Goal: Transaction & Acquisition: Obtain resource

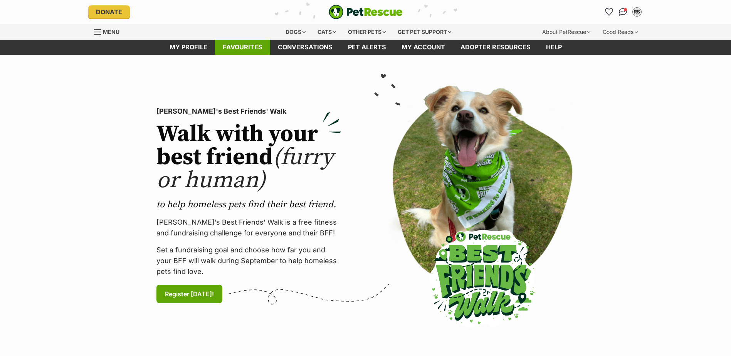
click at [233, 43] on link "Favourites" at bounding box center [242, 47] width 55 height 15
click at [295, 32] on div "Dogs" at bounding box center [295, 31] width 31 height 15
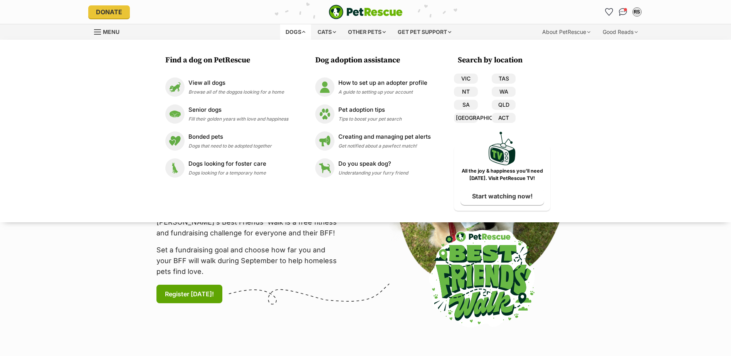
click at [300, 32] on div "Dogs" at bounding box center [295, 31] width 31 height 15
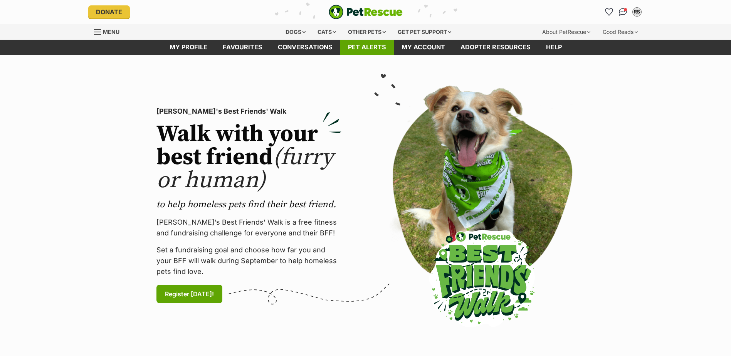
click at [358, 42] on link "Pet alerts" at bounding box center [367, 47] width 54 height 15
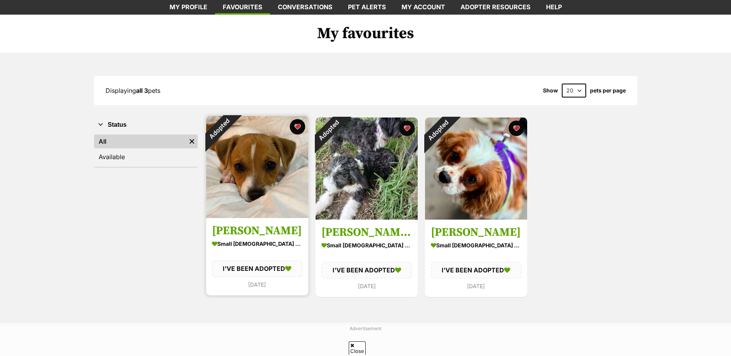
scroll to position [39, 0]
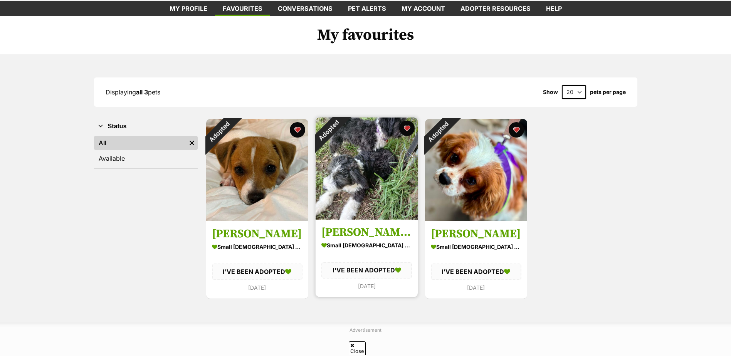
click at [346, 191] on img at bounding box center [367, 169] width 102 height 102
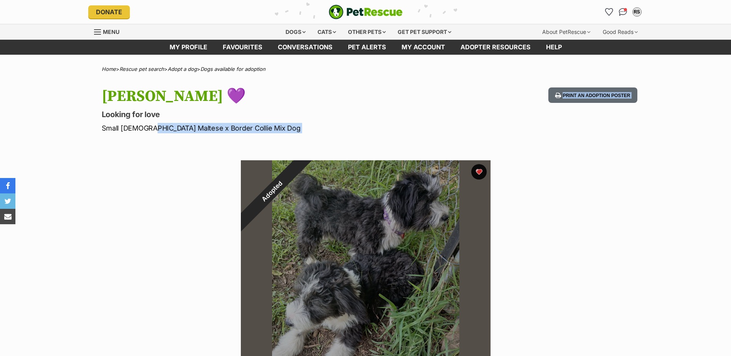
drag, startPoint x: 148, startPoint y: 129, endPoint x: 259, endPoint y: 136, distance: 111.3
copy section "Maltese x Border Collie Mix Dog Print an adoption poster Adopted 1 of 1 images …"
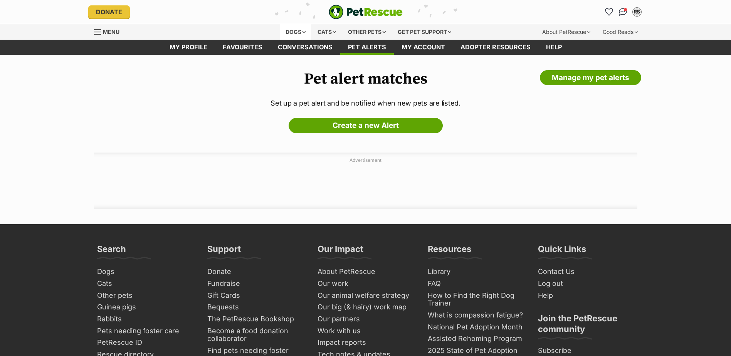
click at [297, 32] on div "Dogs" at bounding box center [295, 31] width 31 height 15
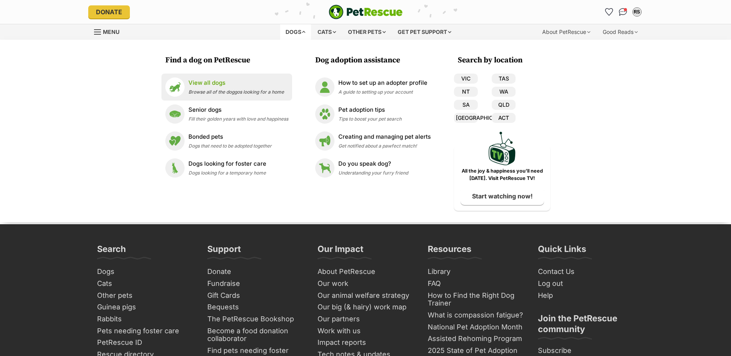
click at [215, 82] on p "View all dogs" at bounding box center [236, 83] width 96 height 9
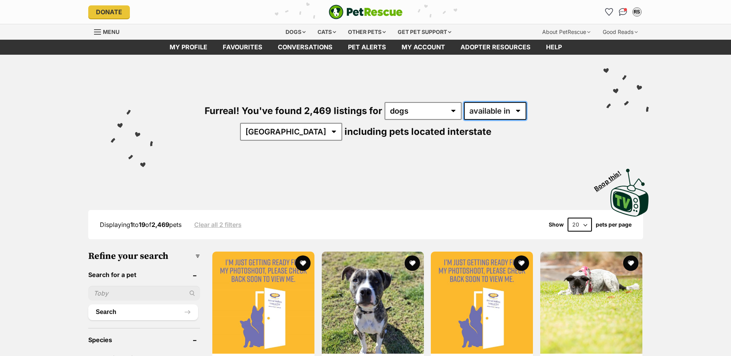
click at [473, 109] on select "available in located in" at bounding box center [495, 111] width 62 height 18
select select "disabled"
click at [464, 102] on select "available in located in" at bounding box center [495, 111] width 62 height 18
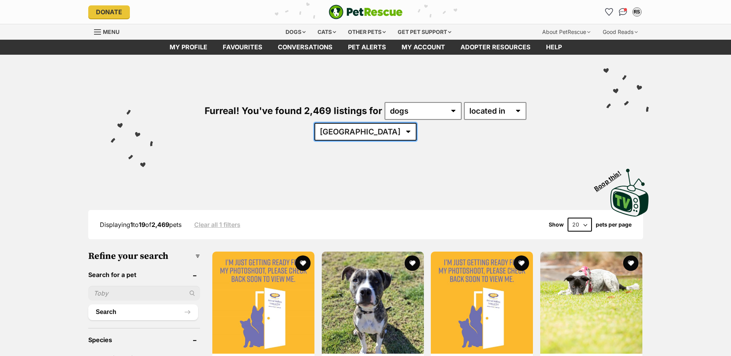
drag, startPoint x: 0, startPoint y: 0, endPoint x: 513, endPoint y: 112, distance: 525.2
click at [417, 123] on select "Australia ACT NSW NT QLD SA TAS VIC WA" at bounding box center [366, 132] width 102 height 18
select select "[GEOGRAPHIC_DATA]"
click at [417, 123] on select "Australia ACT NSW NT QLD SA TAS VIC WA" at bounding box center [366, 132] width 102 height 18
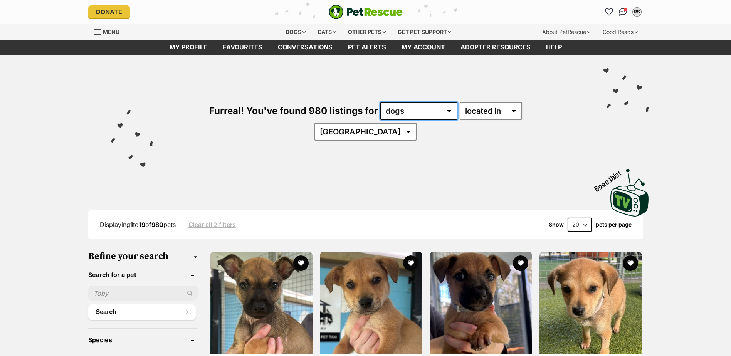
click at [422, 110] on select "any type of pet cats dogs other pets" at bounding box center [418, 111] width 77 height 18
click at [380, 102] on select "any type of pet cats dogs other pets" at bounding box center [418, 111] width 77 height 18
click at [313, 162] on div "Visit PetRescue TV (external site) Boop this!" at bounding box center [365, 190] width 567 height 56
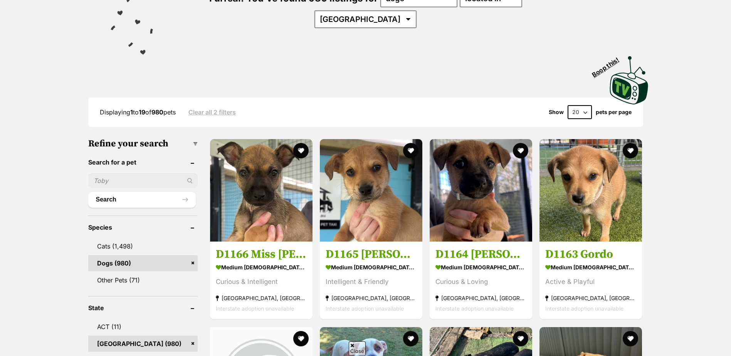
scroll to position [154, 0]
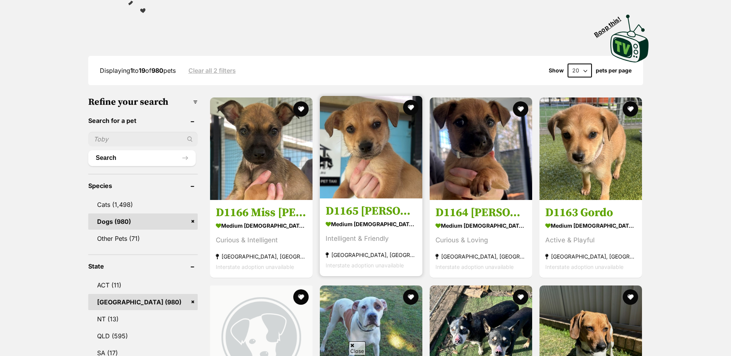
click at [371, 153] on img at bounding box center [371, 147] width 103 height 103
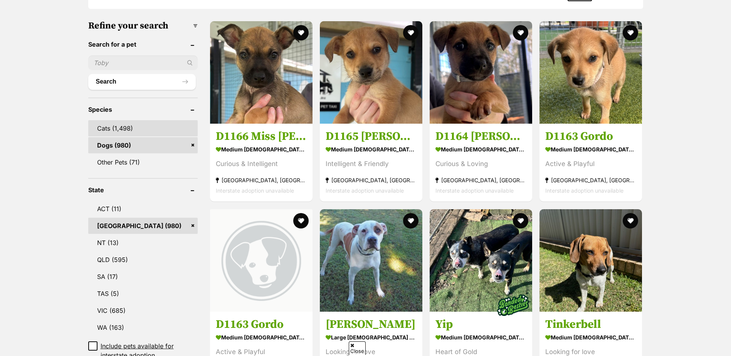
scroll to position [231, 0]
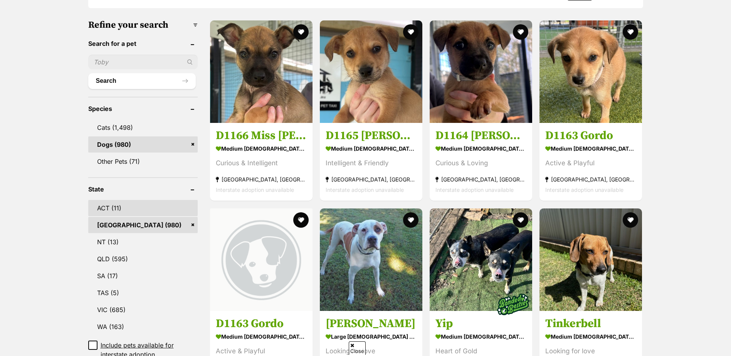
click at [105, 200] on link "ACT (11)" at bounding box center [143, 208] width 110 height 16
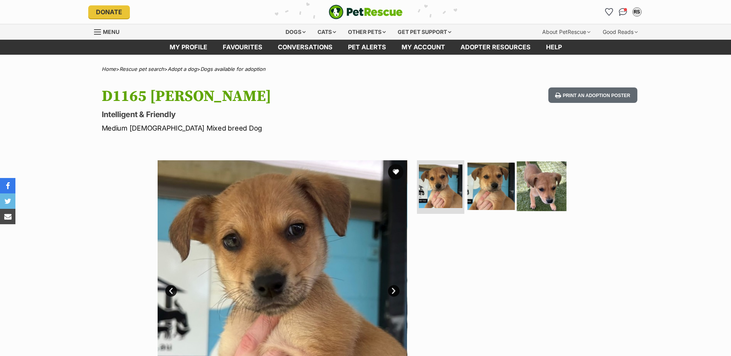
click at [534, 187] on img at bounding box center [542, 186] width 50 height 50
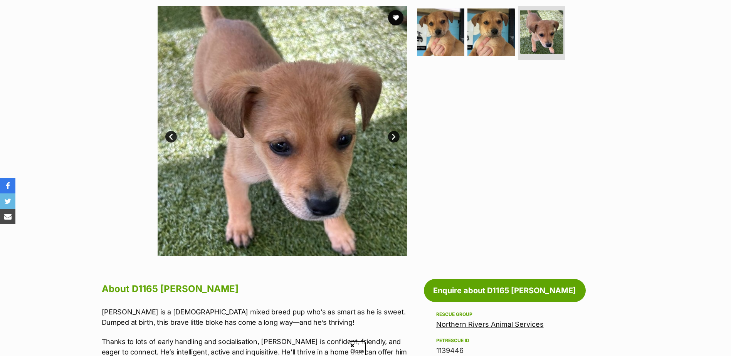
scroll to position [385, 0]
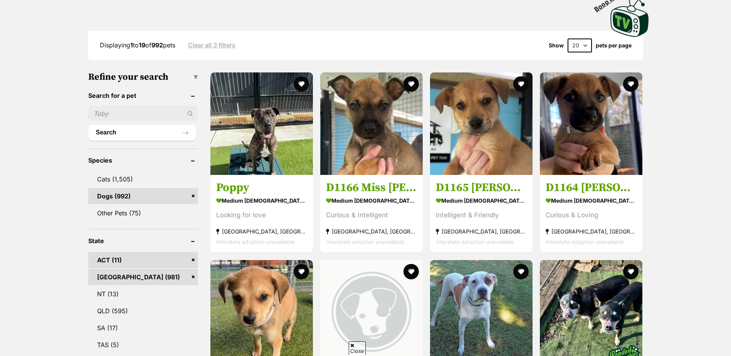
scroll to position [193, 0]
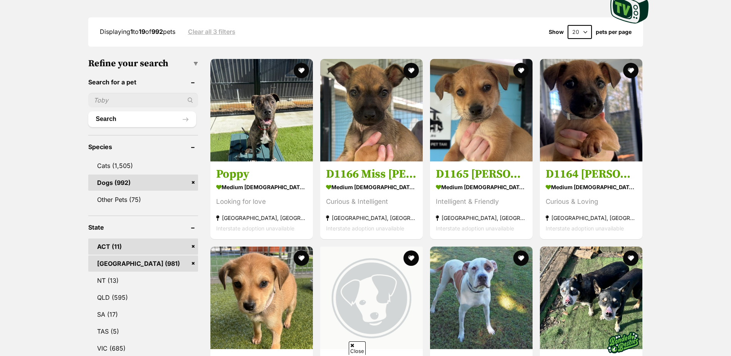
click at [193, 256] on link "[GEOGRAPHIC_DATA] (981)" at bounding box center [143, 264] width 110 height 16
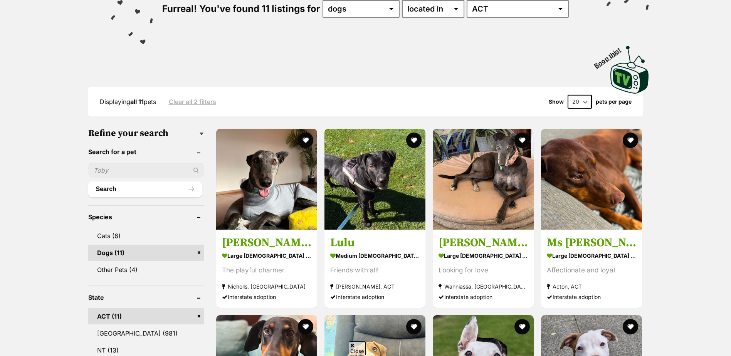
scroll to position [116, 0]
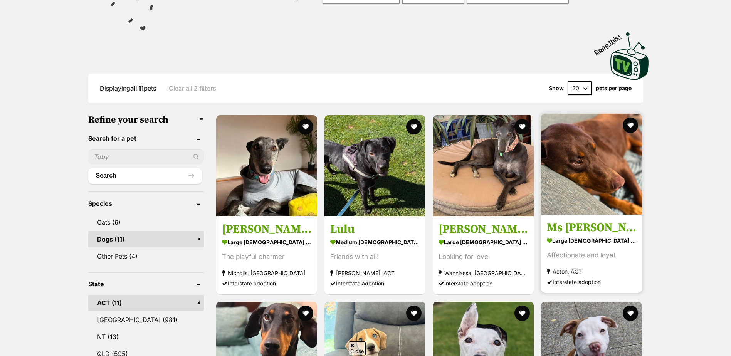
click at [574, 229] on h3 "Ms [PERSON_NAME]" at bounding box center [591, 227] width 89 height 15
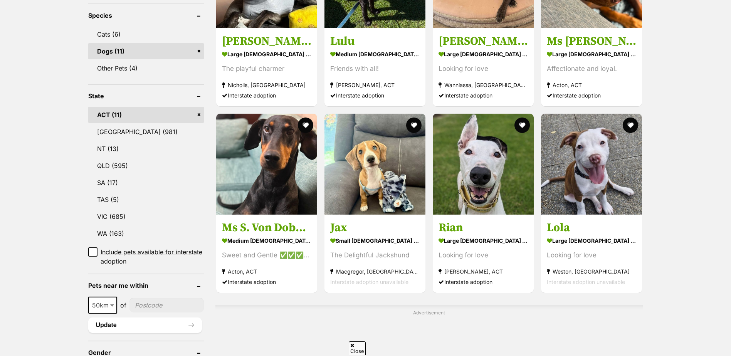
scroll to position [308, 0]
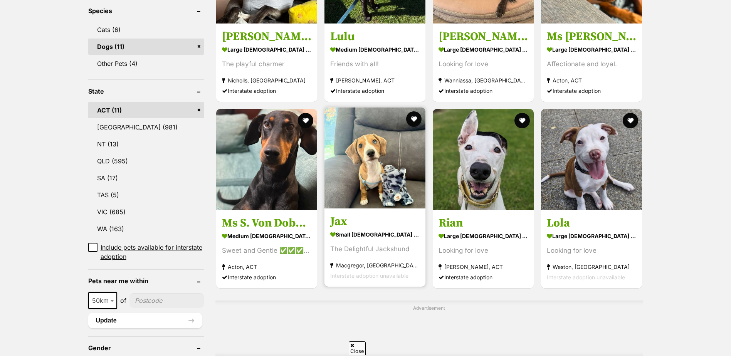
click at [355, 146] on img at bounding box center [375, 158] width 101 height 101
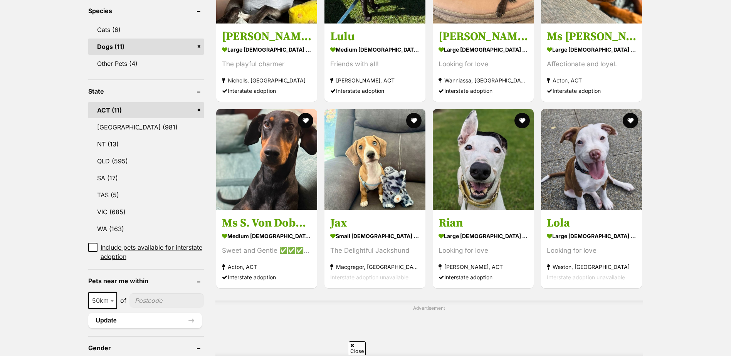
click at [199, 108] on link "ACT (11)" at bounding box center [146, 110] width 116 height 16
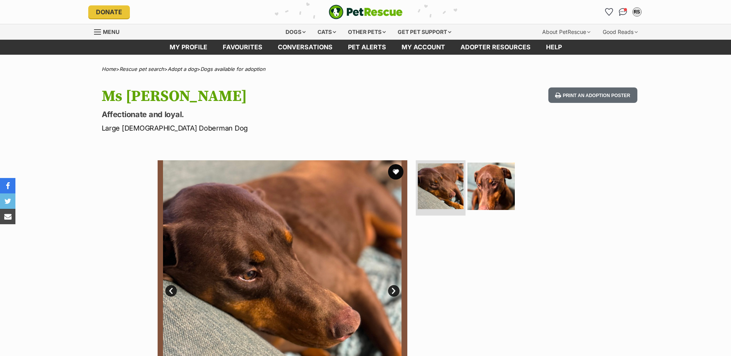
click at [437, 187] on img at bounding box center [441, 186] width 46 height 46
click at [487, 188] on img at bounding box center [491, 186] width 50 height 50
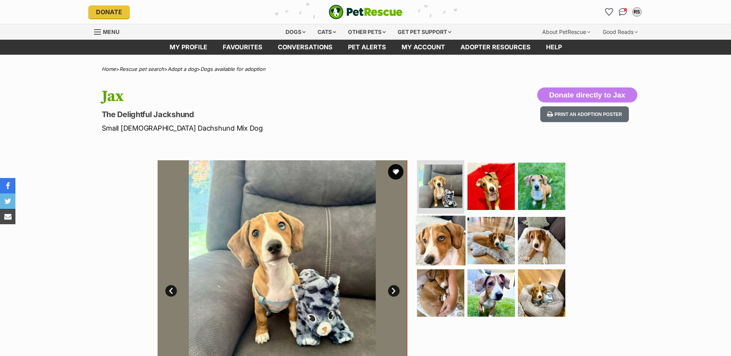
click at [432, 225] on img at bounding box center [441, 241] width 50 height 50
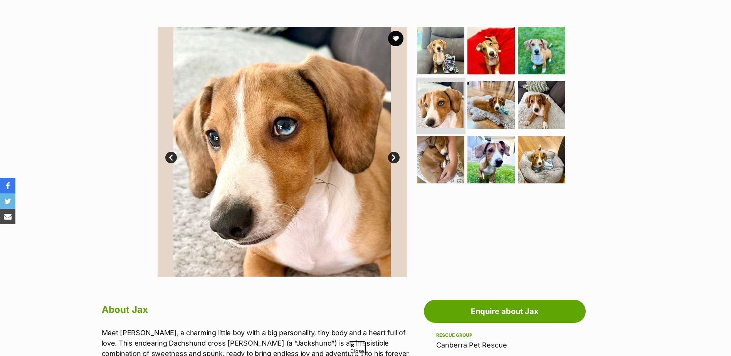
scroll to position [154, 0]
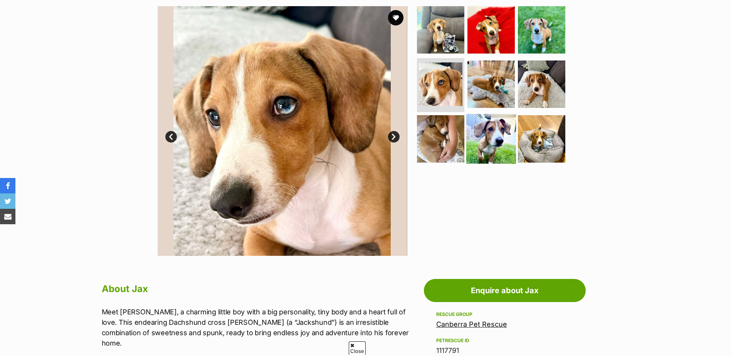
click at [488, 143] on img at bounding box center [491, 139] width 50 height 50
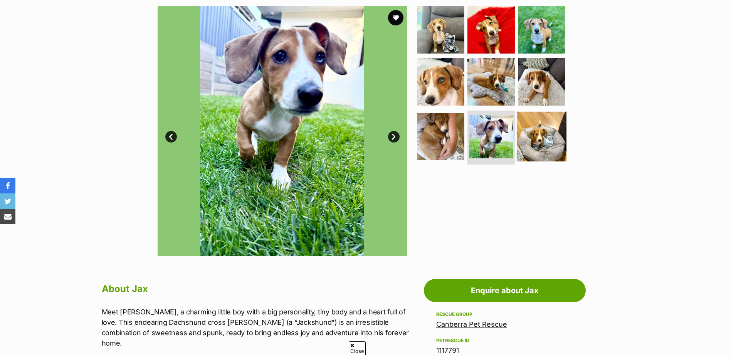
click at [538, 138] on img at bounding box center [542, 137] width 50 height 50
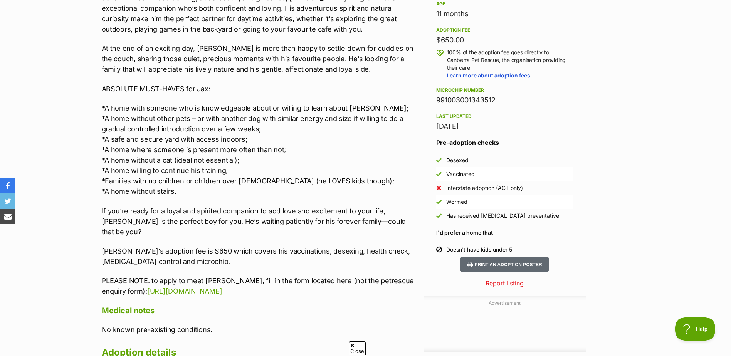
scroll to position [0, 0]
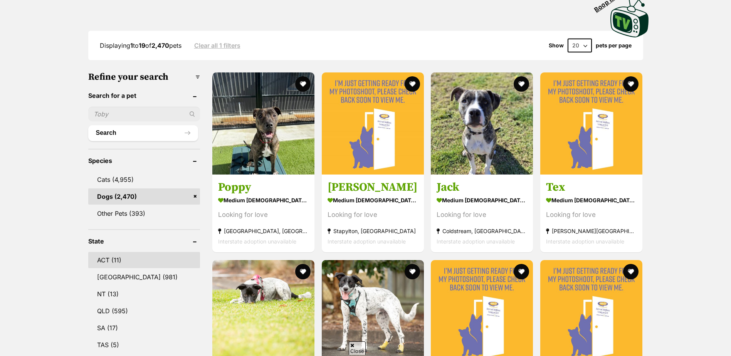
scroll to position [193, 0]
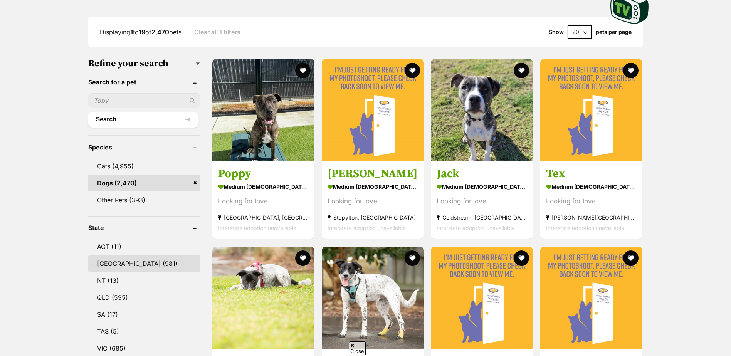
click at [105, 256] on link "[GEOGRAPHIC_DATA] (981)" at bounding box center [144, 264] width 112 height 16
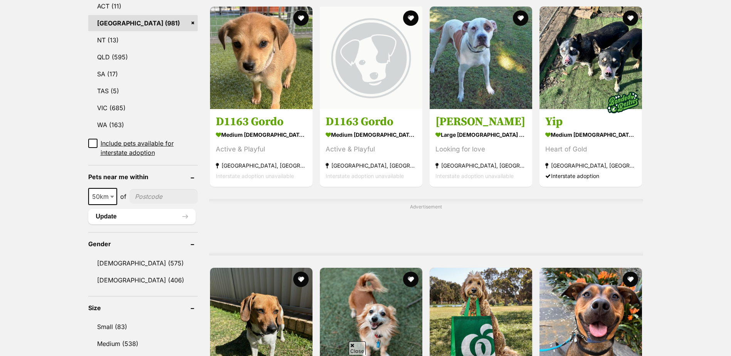
scroll to position [424, 0]
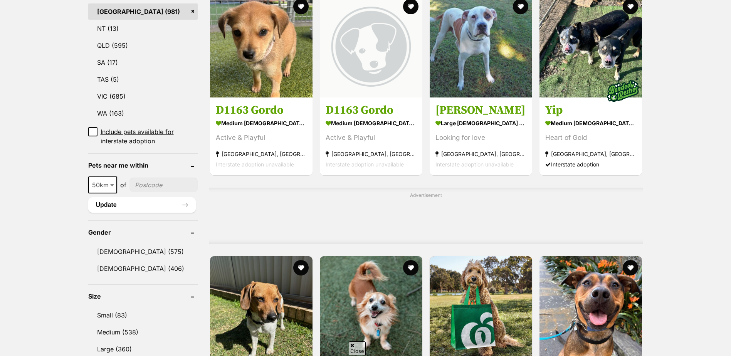
click at [149, 184] on input"] "postcode" at bounding box center [164, 185] width 69 height 15
type input"] "2800"
click at [112, 186] on b at bounding box center [112, 185] width 4 height 2
select select "250"
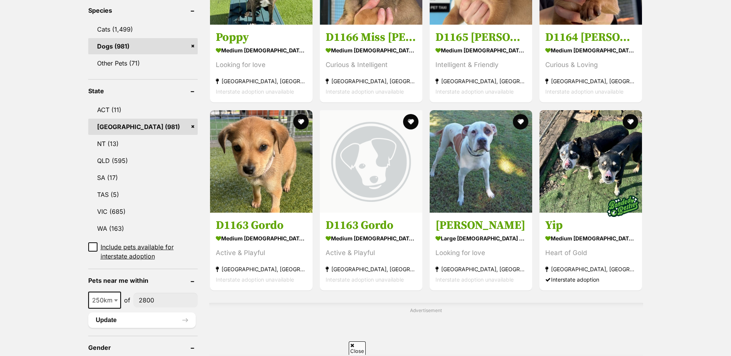
scroll to position [385, 0]
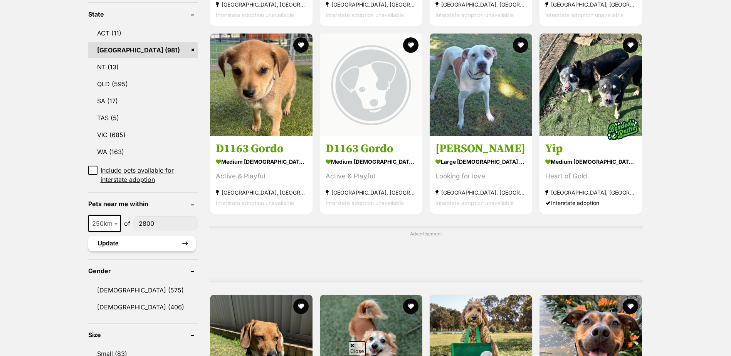
click at [118, 243] on button "Update" at bounding box center [142, 243] width 108 height 15
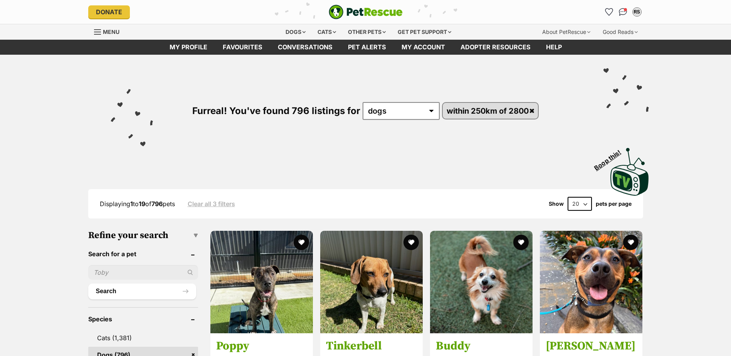
scroll to position [116, 0]
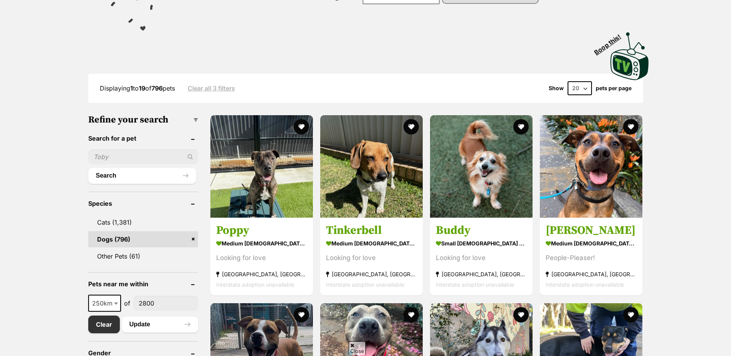
click at [111, 240] on link "Dogs (796)" at bounding box center [143, 239] width 110 height 16
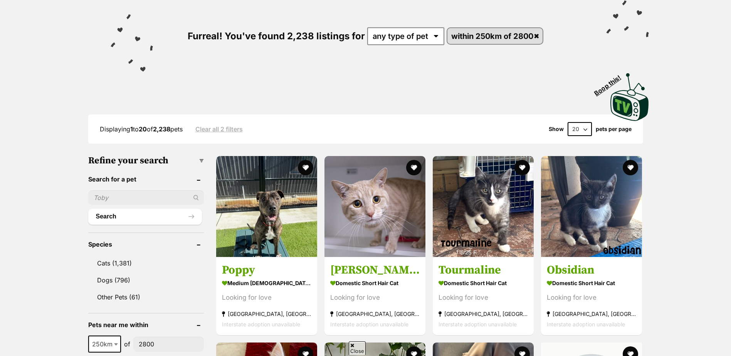
scroll to position [154, 0]
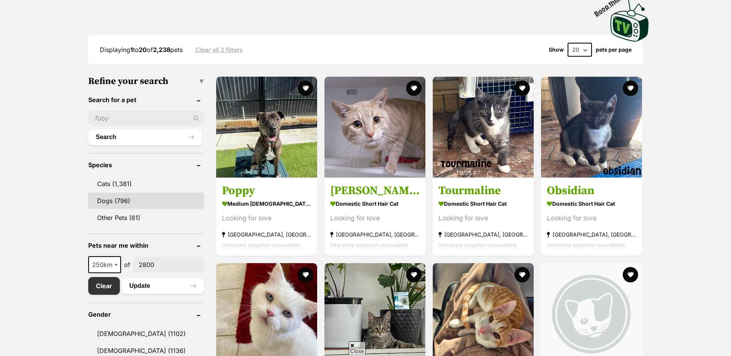
click at [102, 201] on link "Dogs (796)" at bounding box center [146, 201] width 116 height 16
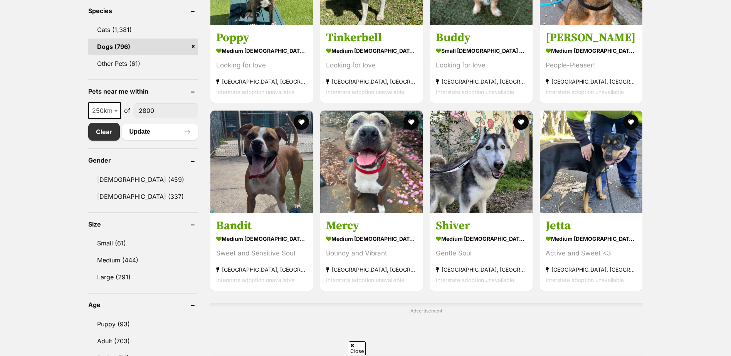
scroll to position [347, 0]
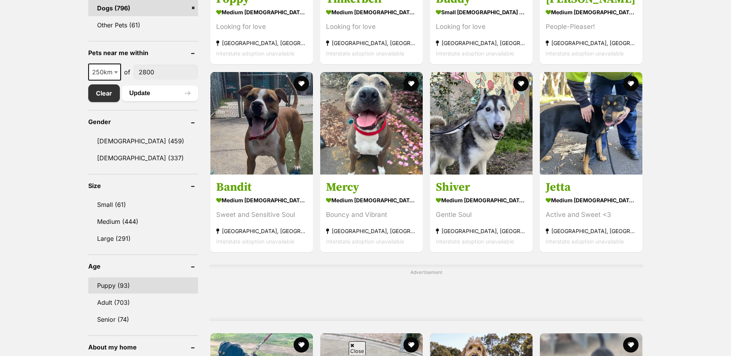
click at [97, 283] on link "Puppy (93)" at bounding box center [143, 286] width 110 height 16
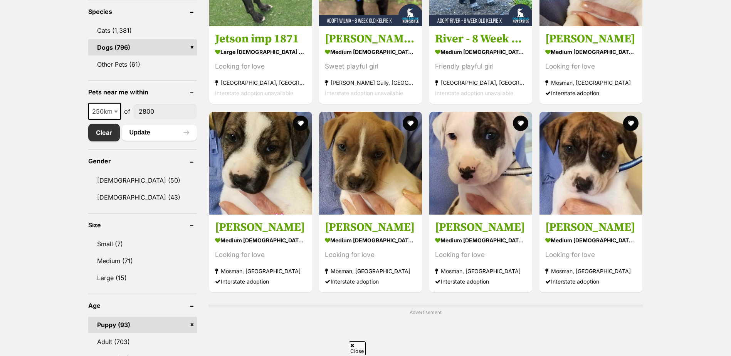
scroll to position [308, 0]
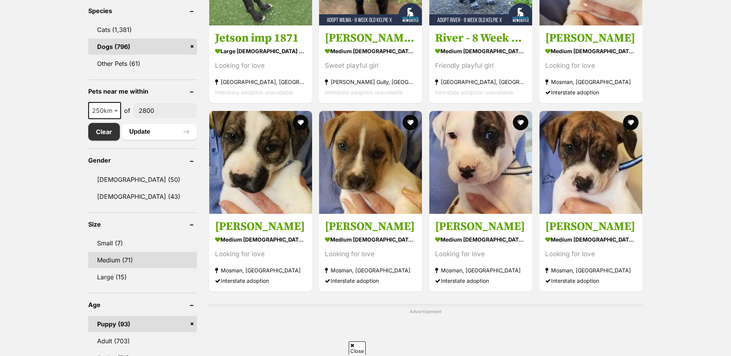
click at [114, 259] on link "Medium (71)" at bounding box center [142, 260] width 109 height 16
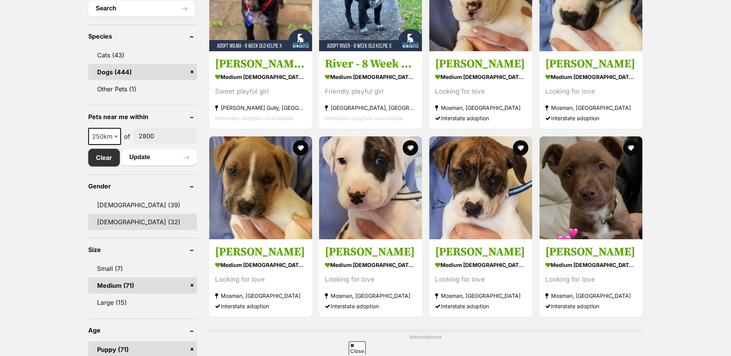
scroll to position [347, 0]
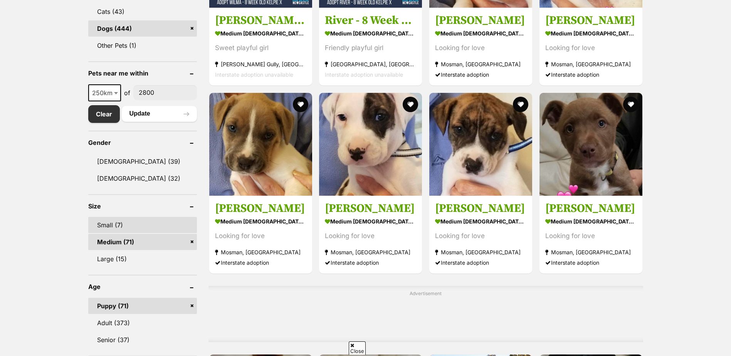
click at [112, 223] on link "Small (7)" at bounding box center [142, 225] width 109 height 16
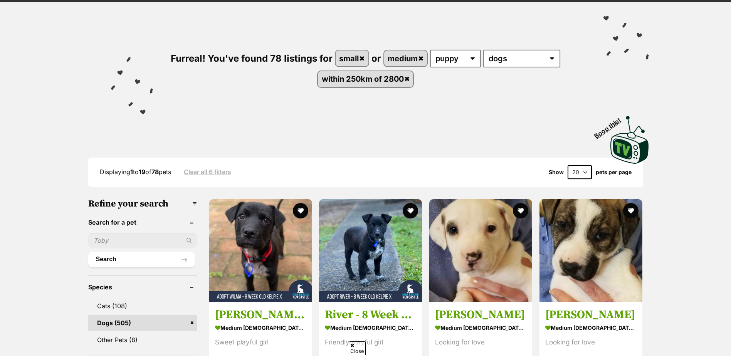
scroll to position [116, 0]
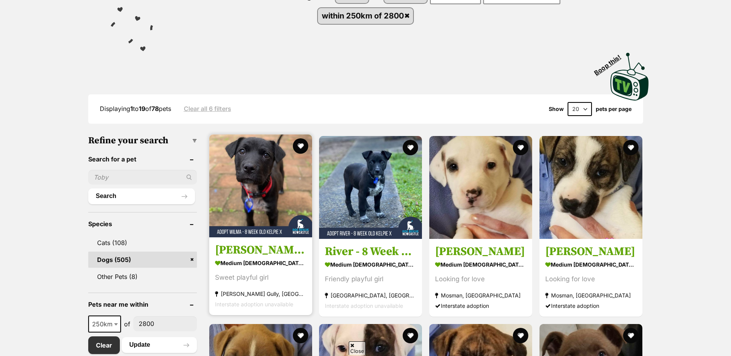
click at [249, 185] on img at bounding box center [260, 186] width 103 height 103
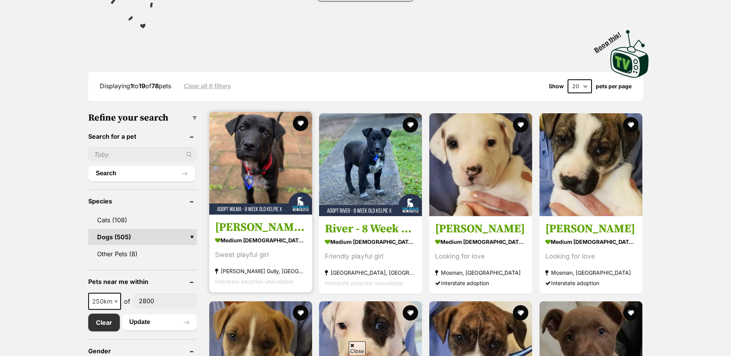
scroll to position [154, 0]
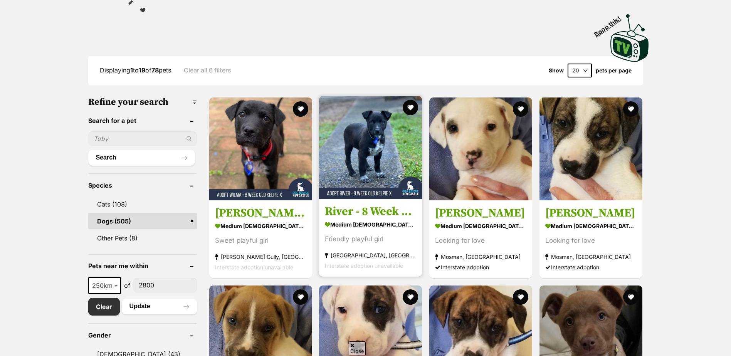
click at [360, 152] on img at bounding box center [370, 147] width 103 height 103
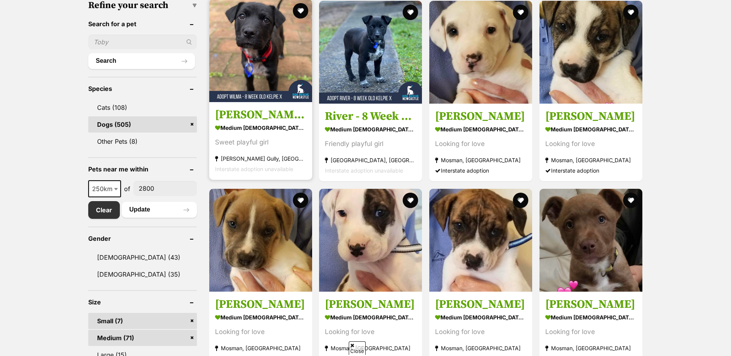
scroll to position [270, 0]
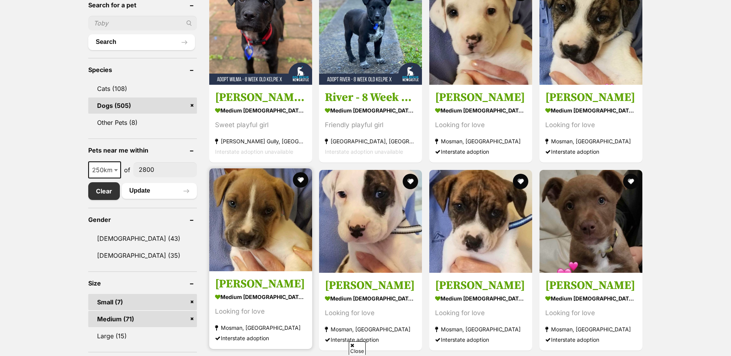
click at [240, 191] on img at bounding box center [260, 219] width 103 height 103
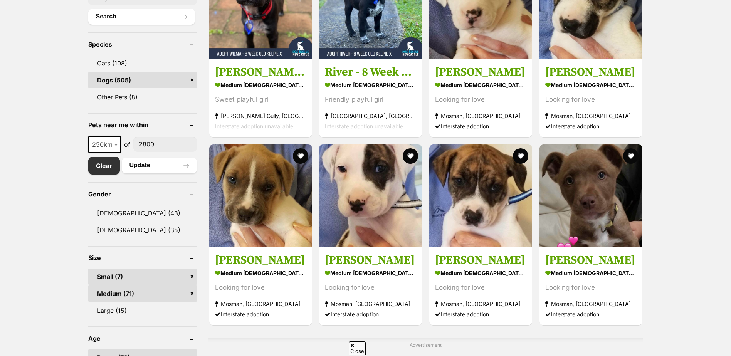
scroll to position [308, 0]
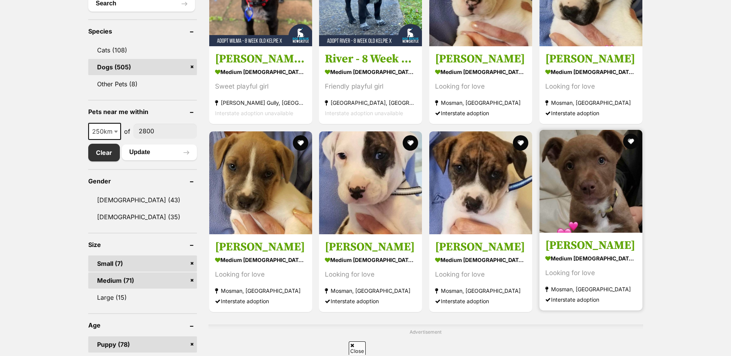
click at [611, 169] on img at bounding box center [591, 181] width 103 height 103
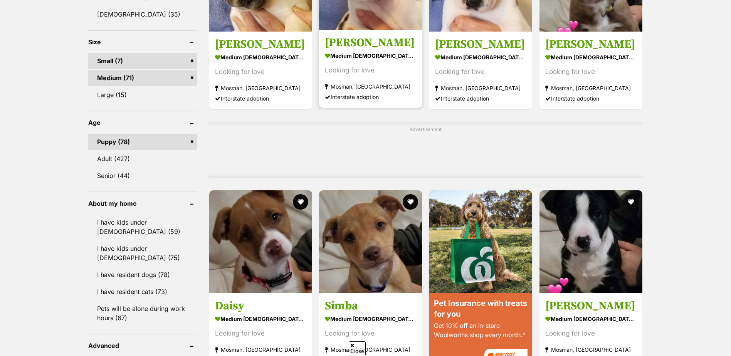
scroll to position [578, 0]
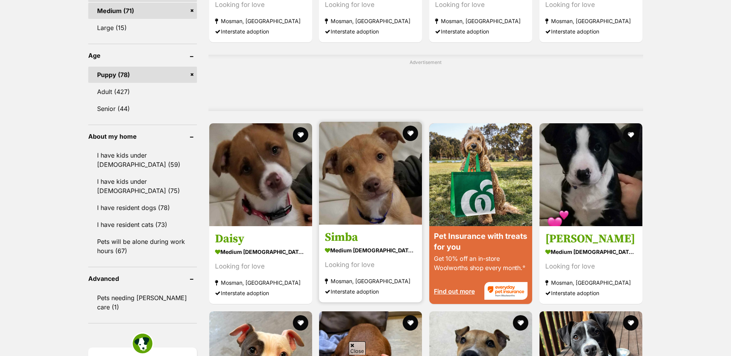
click at [343, 203] on img at bounding box center [370, 173] width 103 height 103
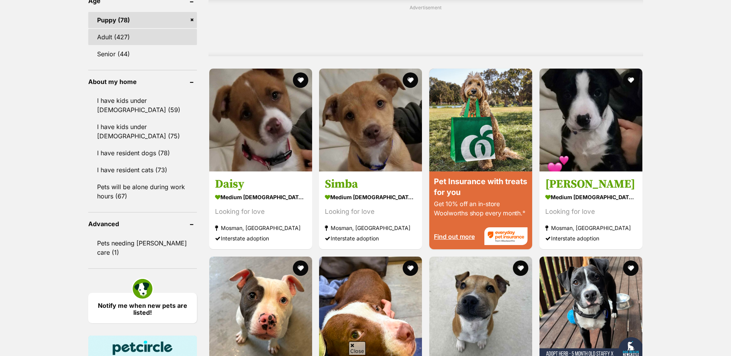
scroll to position [732, 0]
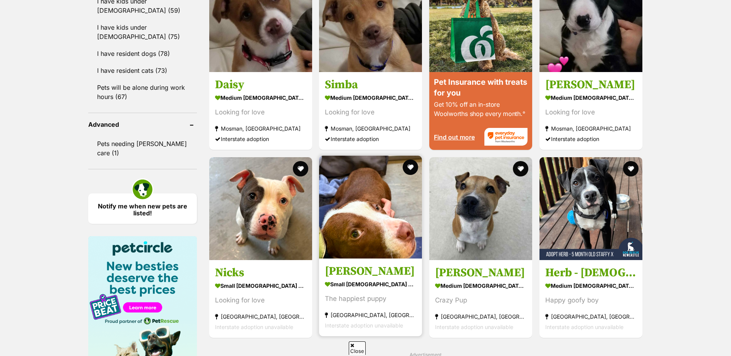
click at [368, 220] on img at bounding box center [370, 207] width 103 height 103
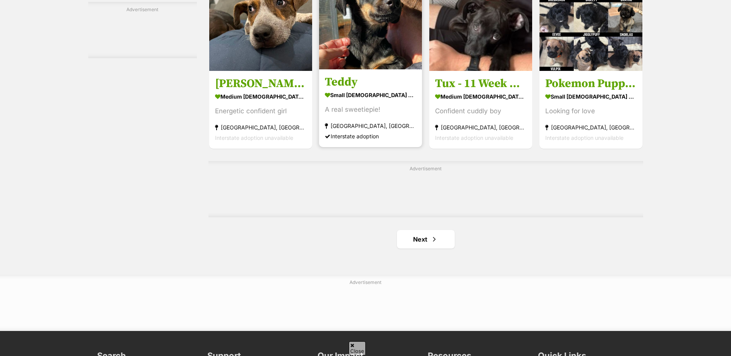
scroll to position [1195, 0]
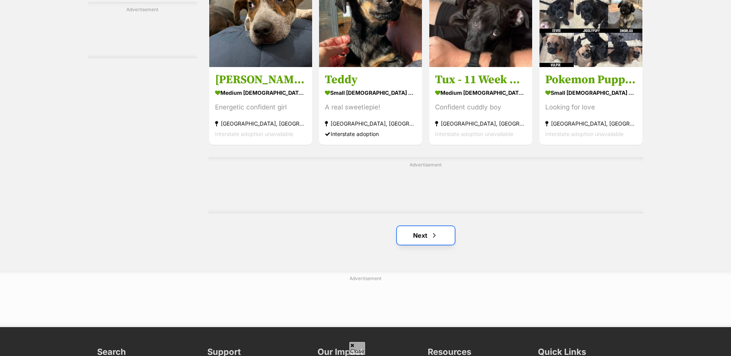
click at [419, 231] on link "Next" at bounding box center [426, 235] width 58 height 19
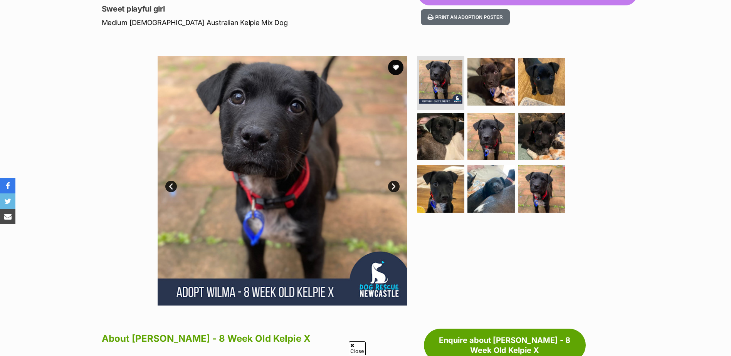
scroll to position [39, 0]
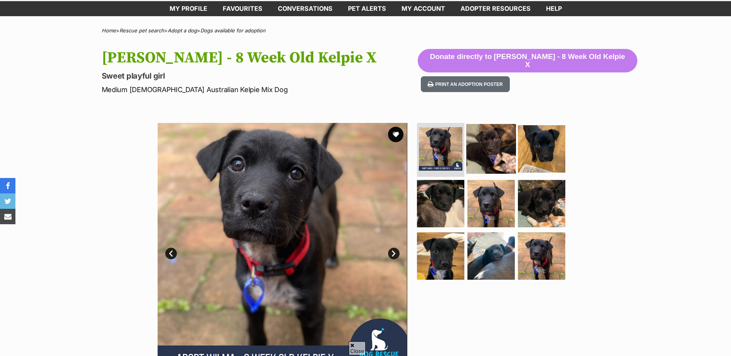
click at [483, 149] on img at bounding box center [491, 149] width 50 height 50
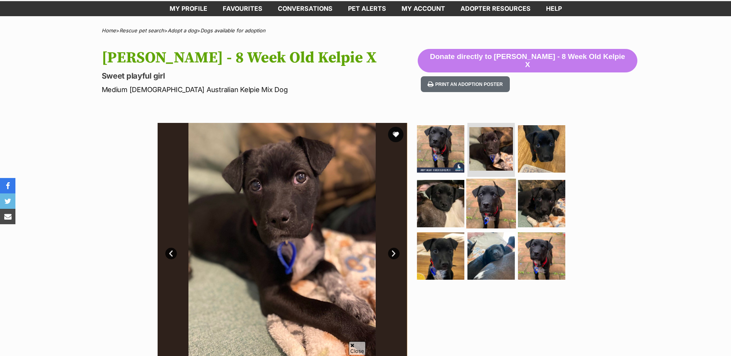
click at [469, 185] on img at bounding box center [491, 204] width 50 height 50
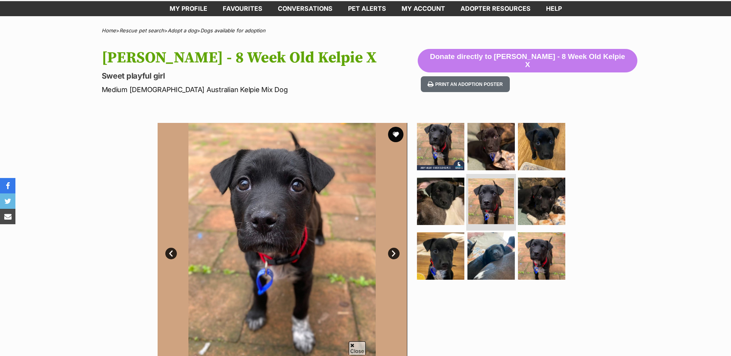
click at [510, 202] on img at bounding box center [491, 201] width 46 height 46
click at [441, 199] on img at bounding box center [441, 202] width 50 height 50
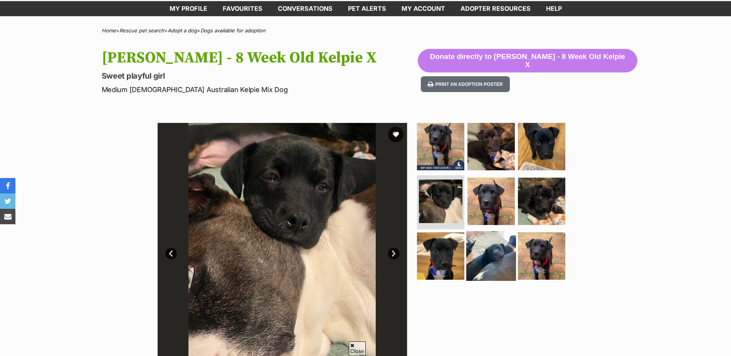
click at [487, 242] on img at bounding box center [491, 256] width 50 height 50
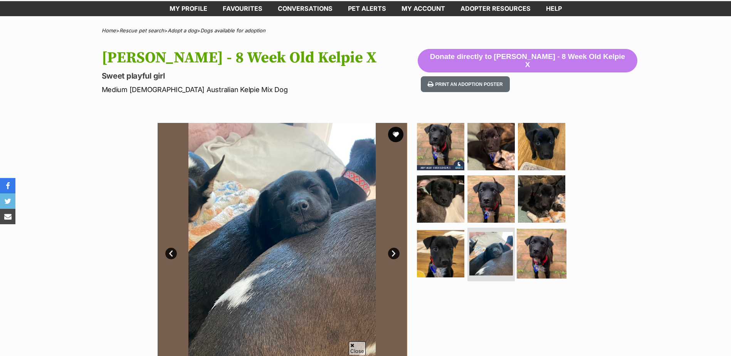
click at [539, 242] on img at bounding box center [542, 254] width 50 height 50
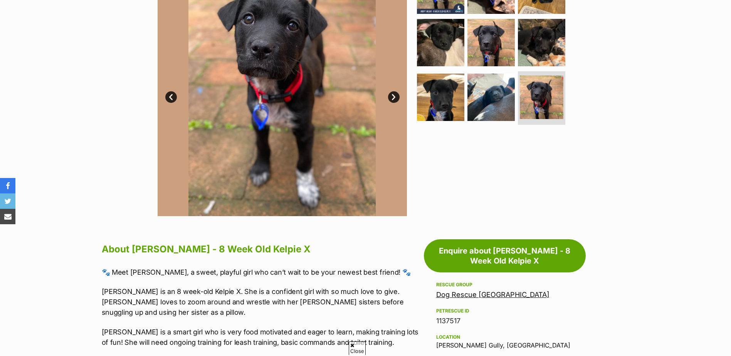
scroll to position [193, 0]
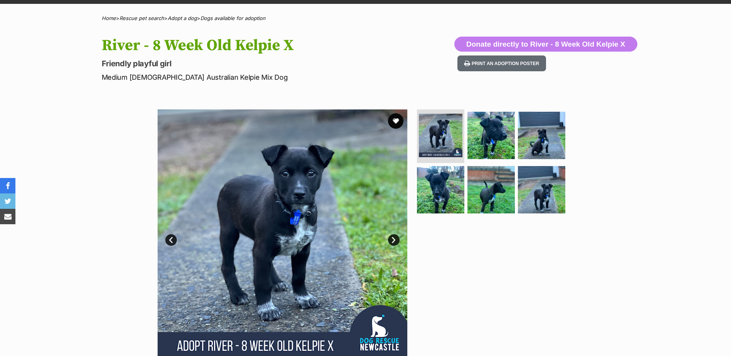
scroll to position [116, 0]
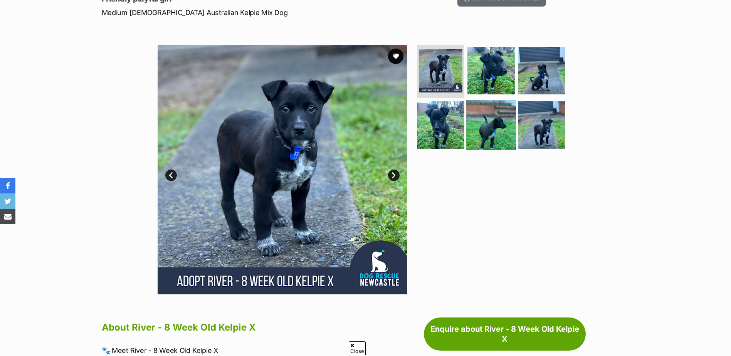
click at [486, 128] on img at bounding box center [491, 125] width 50 height 50
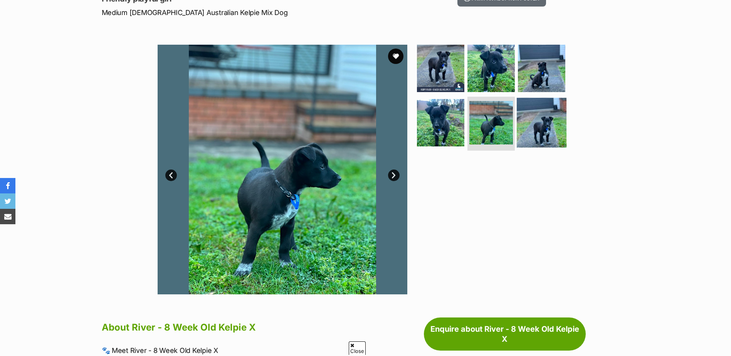
click at [535, 123] on img at bounding box center [542, 123] width 50 height 50
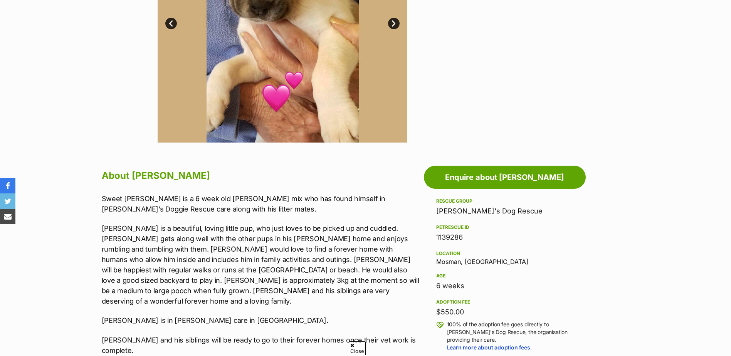
scroll to position [270, 0]
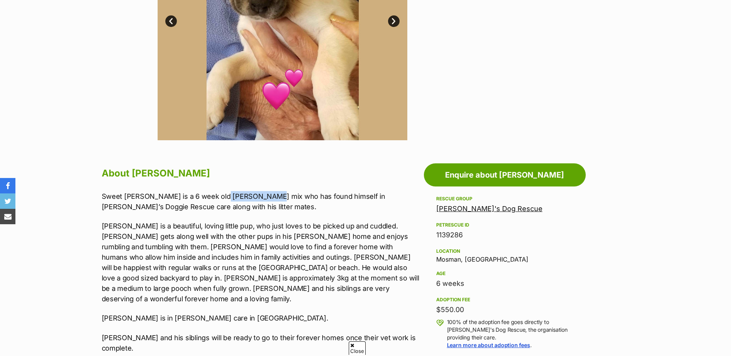
drag, startPoint x: 207, startPoint y: 197, endPoint x: 251, endPoint y: 196, distance: 44.0
click at [251, 196] on p "Sweet [PERSON_NAME] is a 6 week old [PERSON_NAME] mix who has found himself in …" at bounding box center [261, 201] width 318 height 21
click at [197, 197] on p "Sweet [PERSON_NAME] is a 6 week old [PERSON_NAME] mix who has found himself in …" at bounding box center [261, 201] width 318 height 21
drag, startPoint x: 237, startPoint y: 196, endPoint x: 207, endPoint y: 194, distance: 30.5
click at [207, 194] on p "Sweet [PERSON_NAME] is a 6 week old [PERSON_NAME] mix who has found himself in …" at bounding box center [261, 201] width 318 height 21
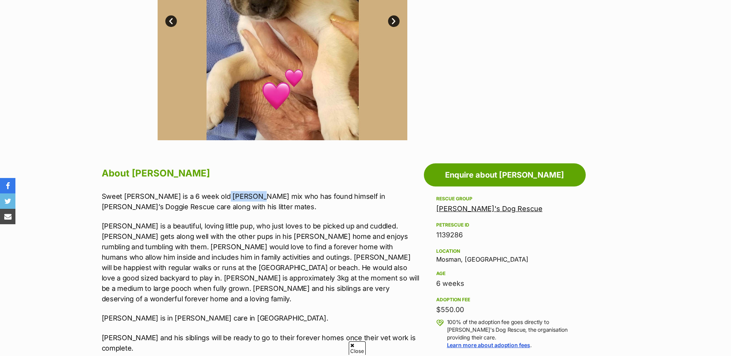
copy p "Catahoula"
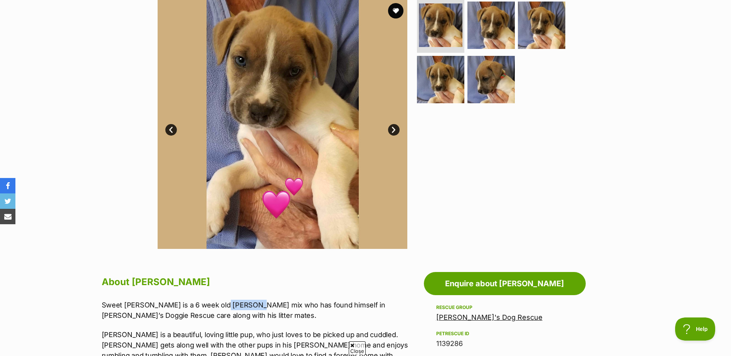
scroll to position [116, 0]
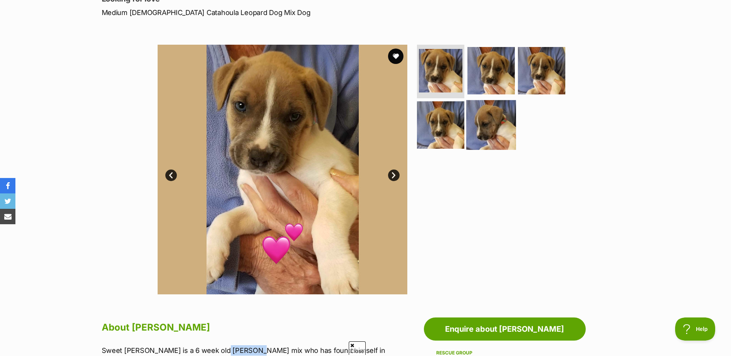
click at [495, 121] on img at bounding box center [491, 125] width 50 height 50
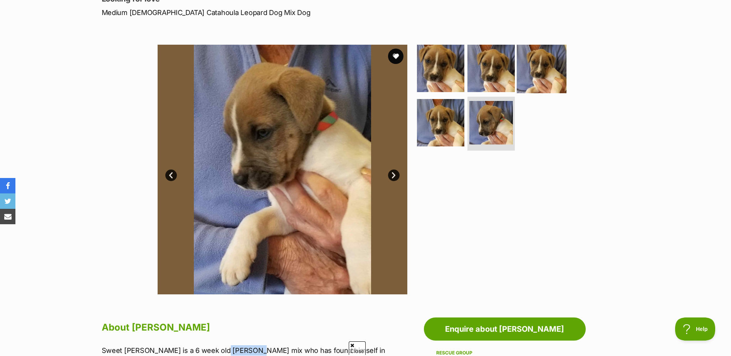
click at [540, 68] on img at bounding box center [542, 68] width 50 height 50
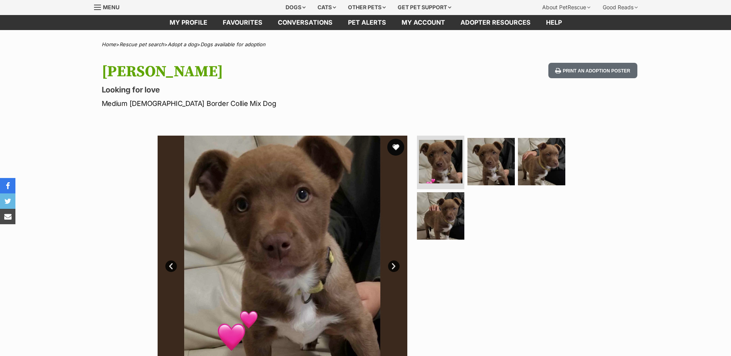
scroll to position [39, 0]
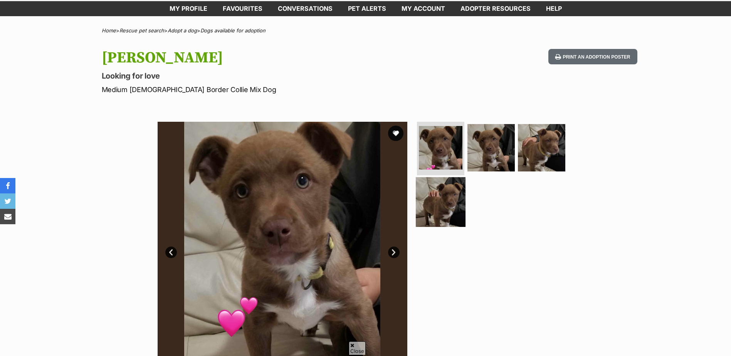
click at [452, 192] on img at bounding box center [441, 202] width 50 height 50
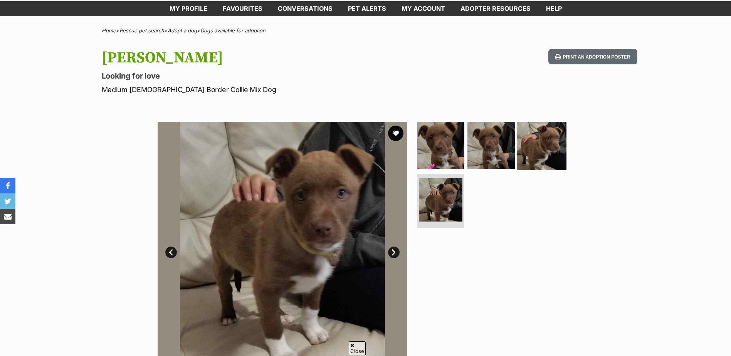
click at [545, 138] on img at bounding box center [542, 145] width 50 height 50
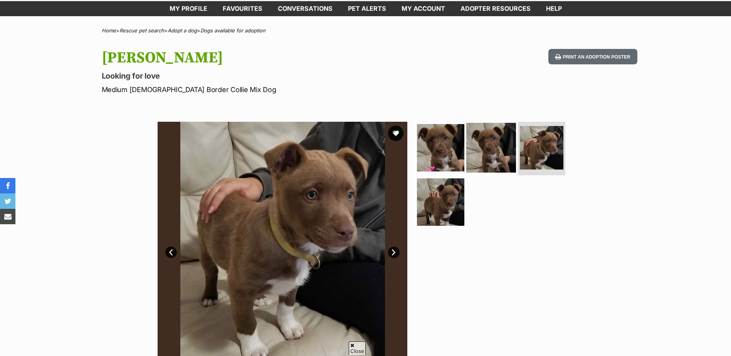
click at [483, 146] on img at bounding box center [491, 148] width 50 height 50
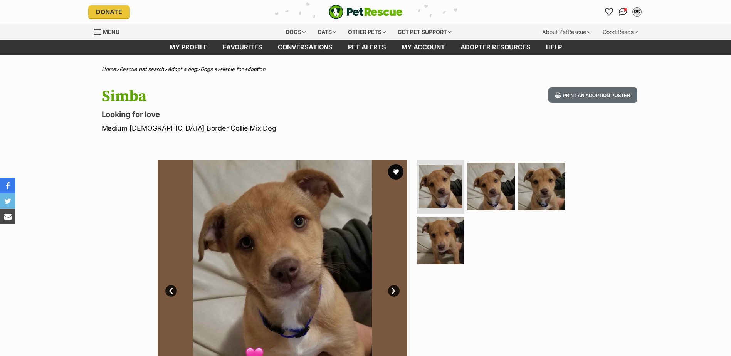
click at [293, 246] on img at bounding box center [283, 285] width 250 height 250
click at [485, 177] on img at bounding box center [491, 186] width 50 height 50
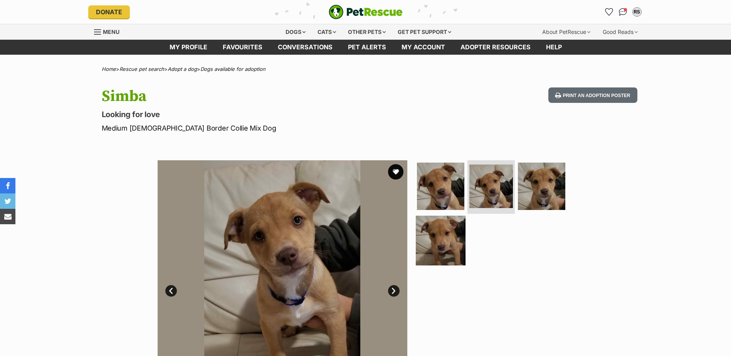
click at [439, 229] on img at bounding box center [441, 241] width 50 height 50
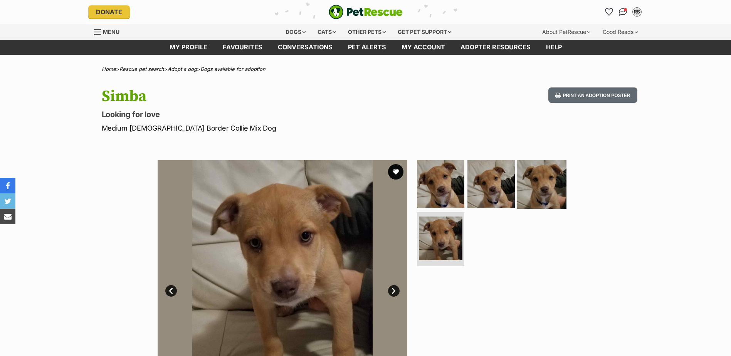
click at [530, 186] on img at bounding box center [542, 184] width 50 height 50
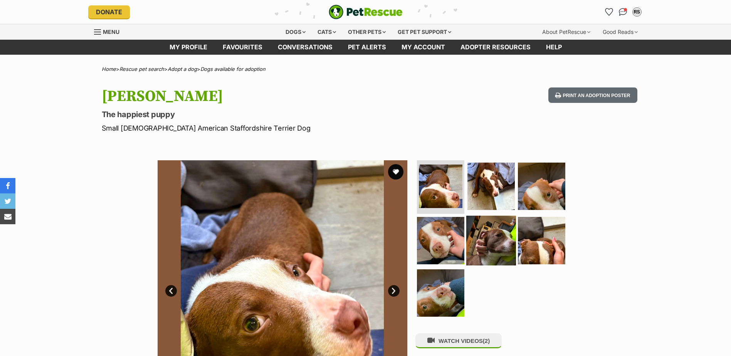
click at [493, 243] on img at bounding box center [491, 241] width 50 height 50
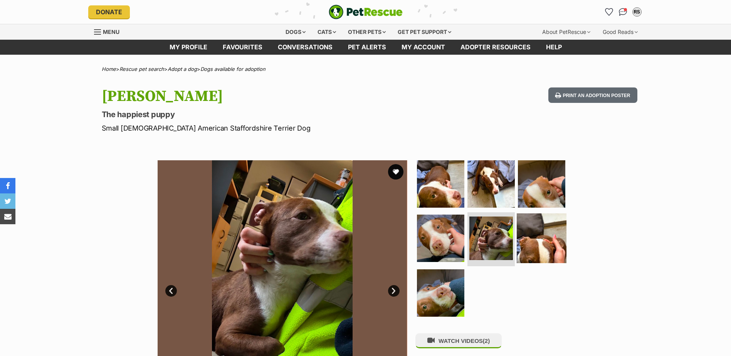
click at [542, 243] on img at bounding box center [542, 239] width 50 height 50
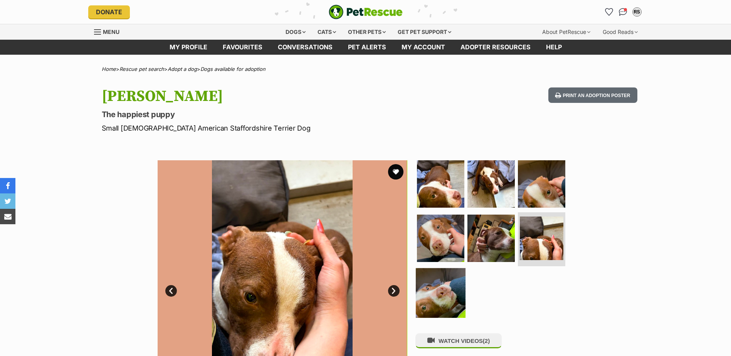
click at [441, 290] on img at bounding box center [441, 293] width 50 height 50
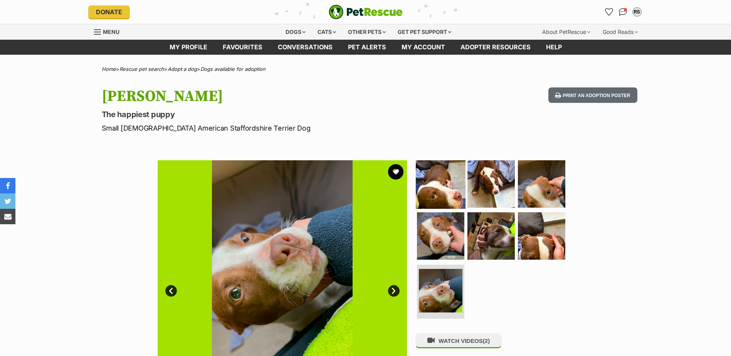
click at [436, 188] on img at bounding box center [441, 184] width 50 height 50
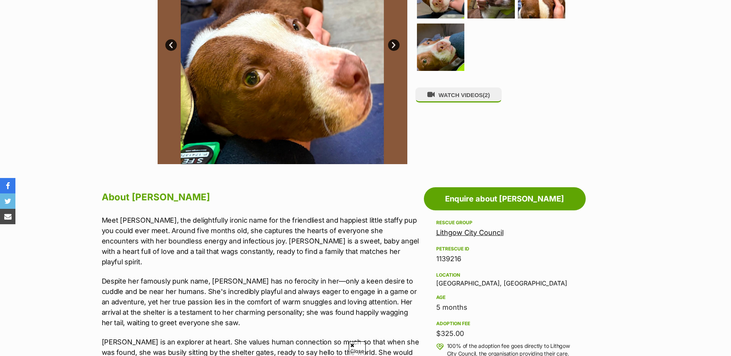
scroll to position [270, 0]
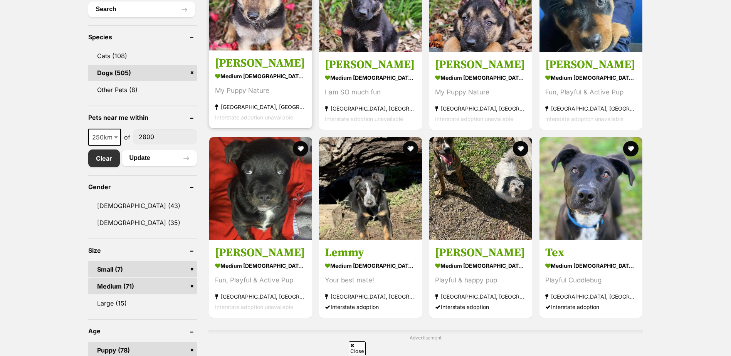
scroll to position [308, 0]
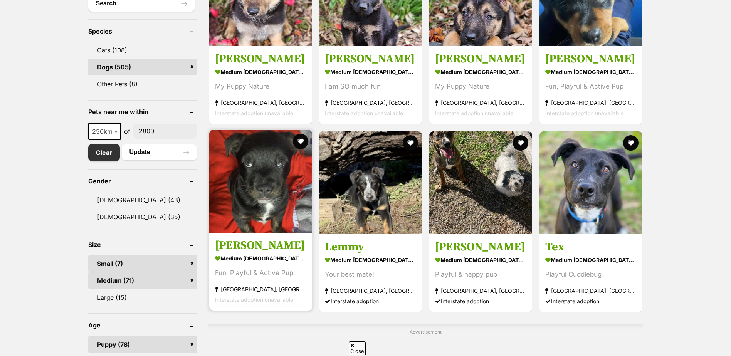
click at [249, 200] on img at bounding box center [260, 181] width 103 height 103
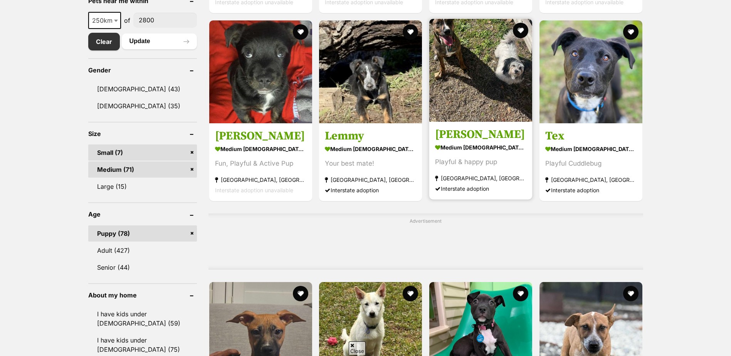
scroll to position [424, 0]
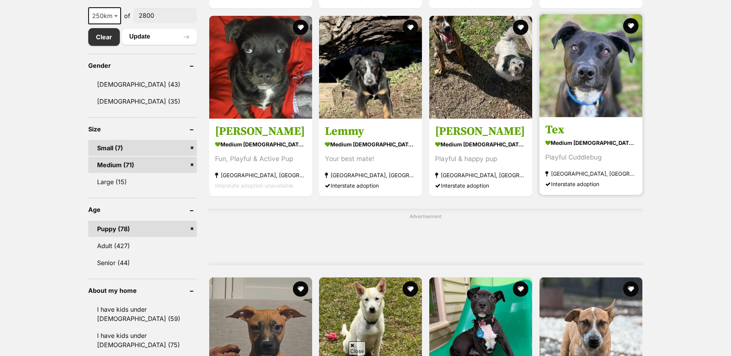
click at [583, 108] on img at bounding box center [591, 65] width 103 height 103
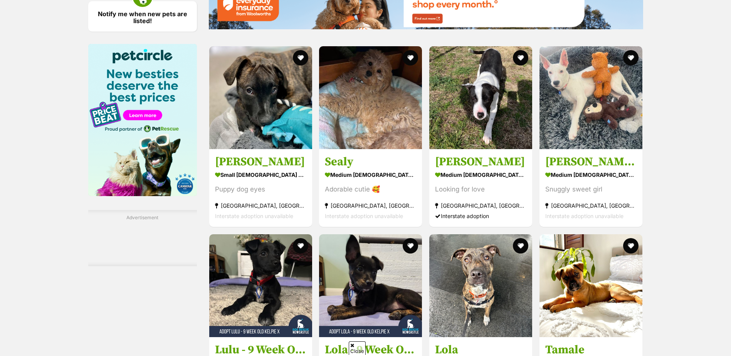
scroll to position [925, 0]
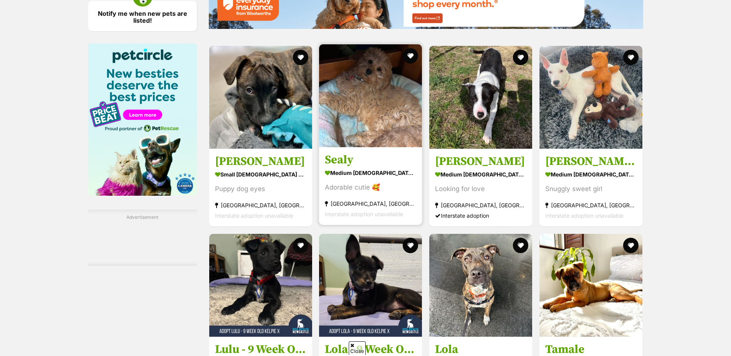
click at [345, 131] on img at bounding box center [370, 95] width 103 height 103
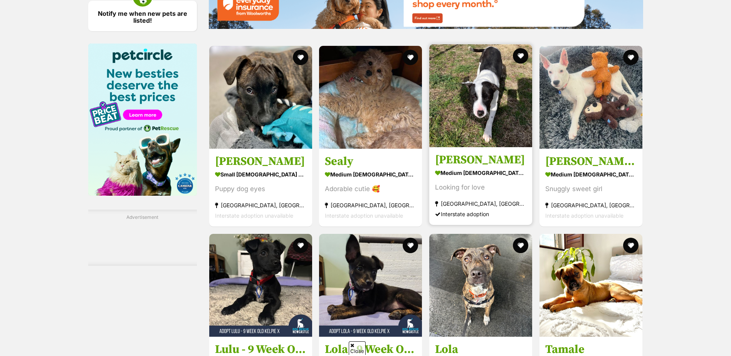
click at [446, 132] on img at bounding box center [480, 95] width 103 height 103
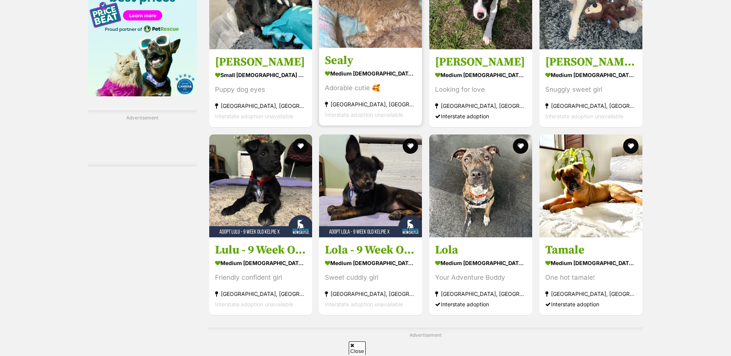
scroll to position [1118, 0]
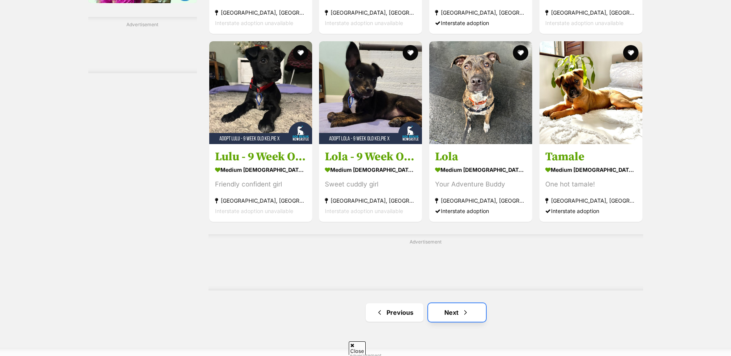
click at [456, 311] on link "Next" at bounding box center [457, 312] width 58 height 19
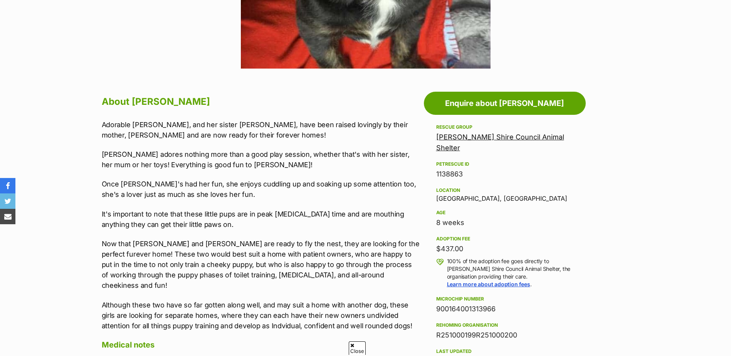
scroll to position [347, 0]
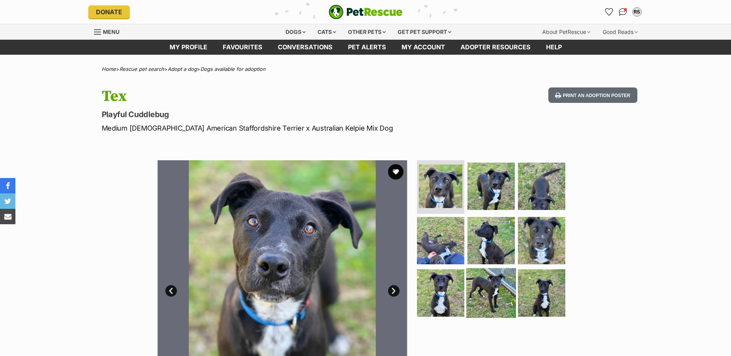
click at [486, 287] on img at bounding box center [491, 293] width 50 height 50
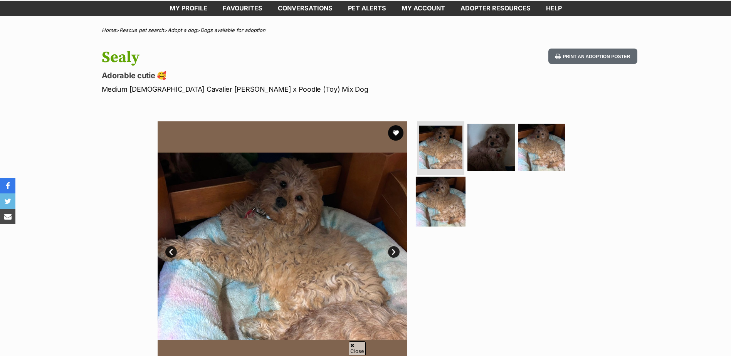
scroll to position [39, 0]
drag, startPoint x: 492, startPoint y: 140, endPoint x: 498, endPoint y: 146, distance: 9.0
click at [492, 140] on img at bounding box center [491, 148] width 50 height 50
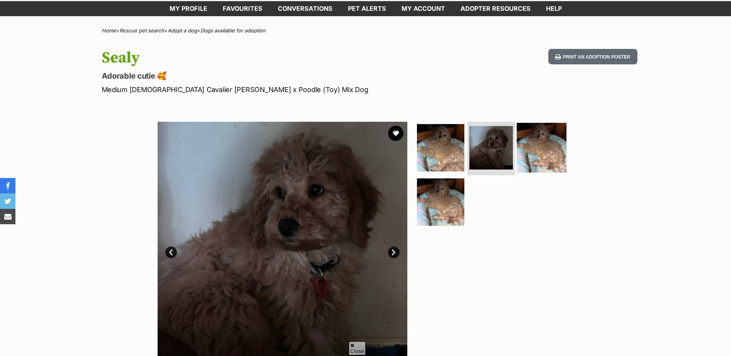
click at [535, 151] on img at bounding box center [542, 148] width 50 height 50
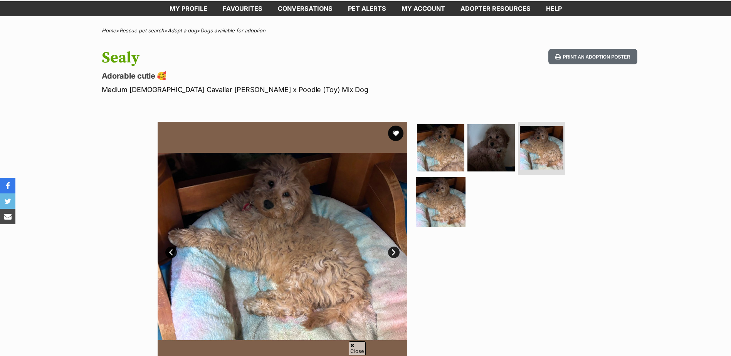
click at [435, 200] on img at bounding box center [441, 202] width 50 height 50
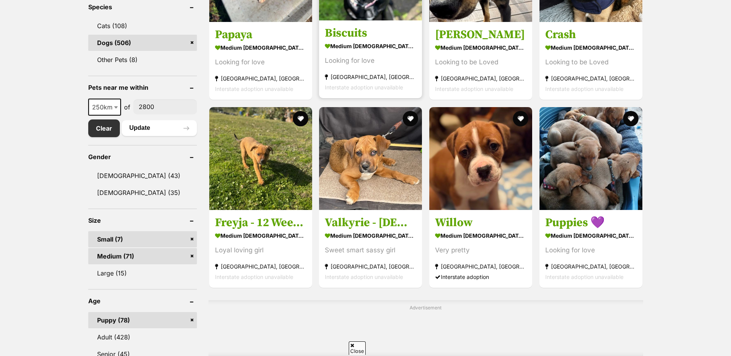
scroll to position [347, 0]
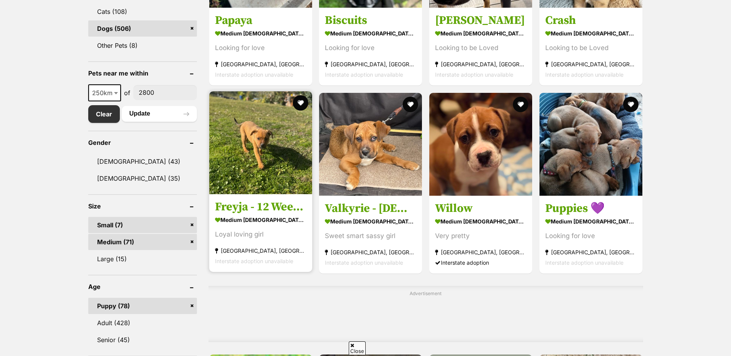
click at [266, 148] on img at bounding box center [260, 142] width 103 height 103
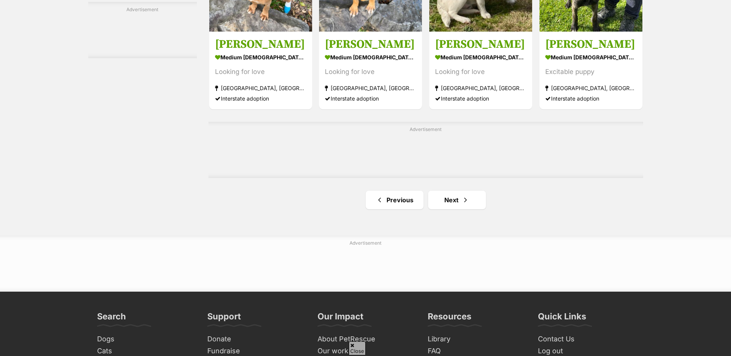
scroll to position [1233, 0]
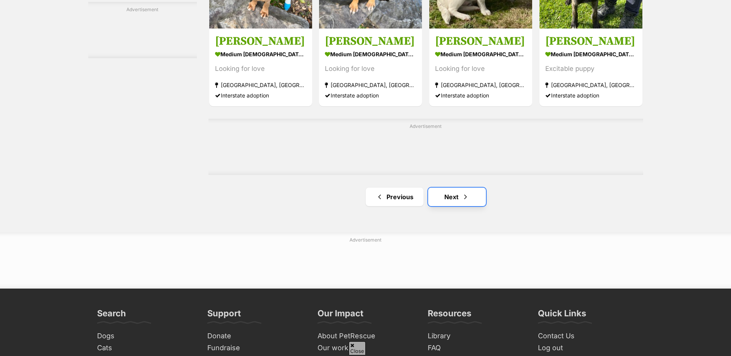
click at [459, 200] on link "Next" at bounding box center [457, 197] width 58 height 19
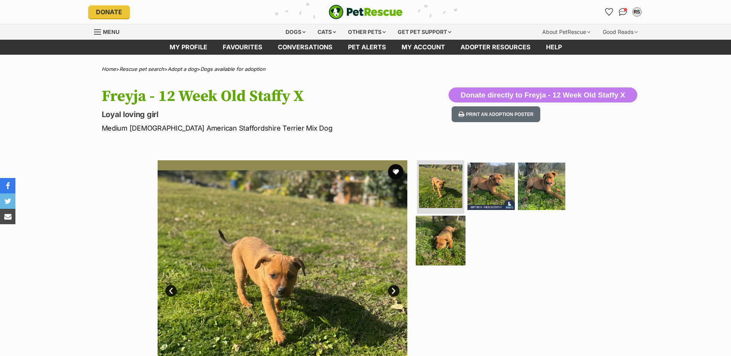
click at [443, 241] on img at bounding box center [441, 241] width 50 height 50
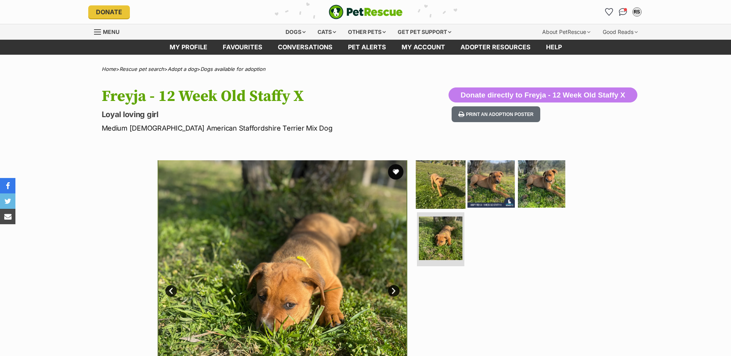
click at [436, 189] on img at bounding box center [441, 184] width 50 height 50
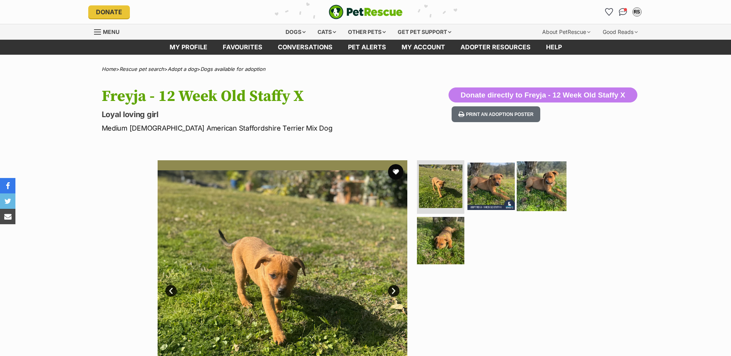
click at [545, 184] on img at bounding box center [542, 186] width 50 height 50
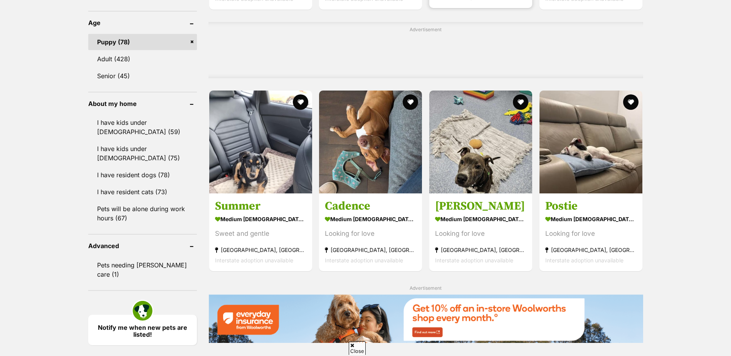
scroll to position [617, 0]
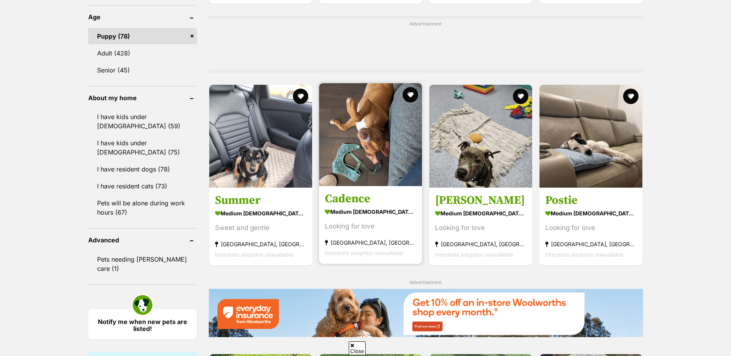
click at [368, 154] on img at bounding box center [370, 134] width 103 height 103
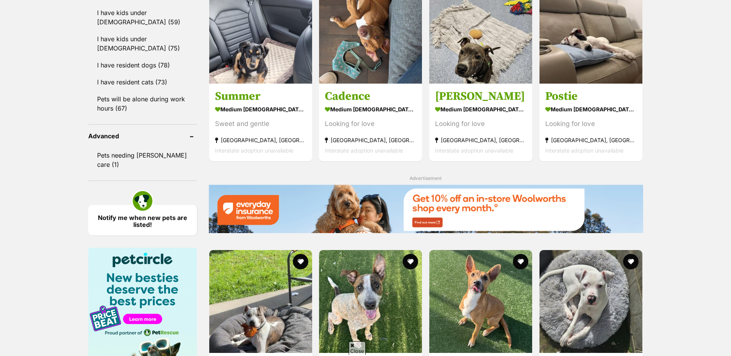
scroll to position [578, 0]
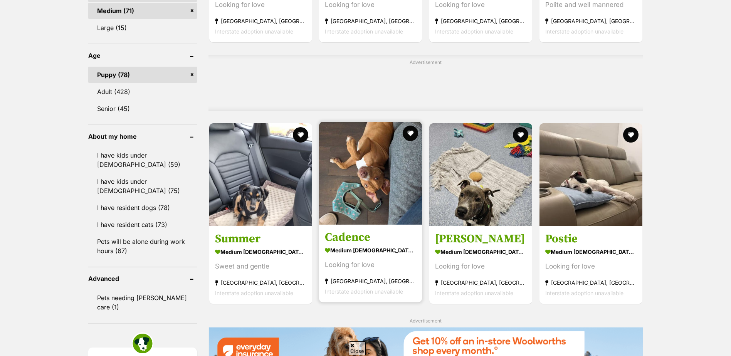
click at [377, 169] on img at bounding box center [370, 173] width 103 height 103
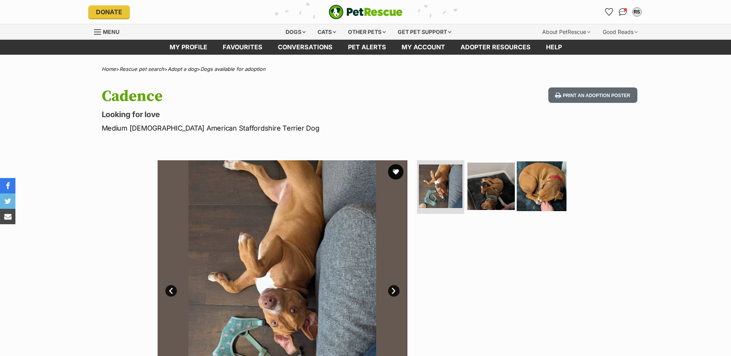
click at [537, 190] on img at bounding box center [542, 186] width 50 height 50
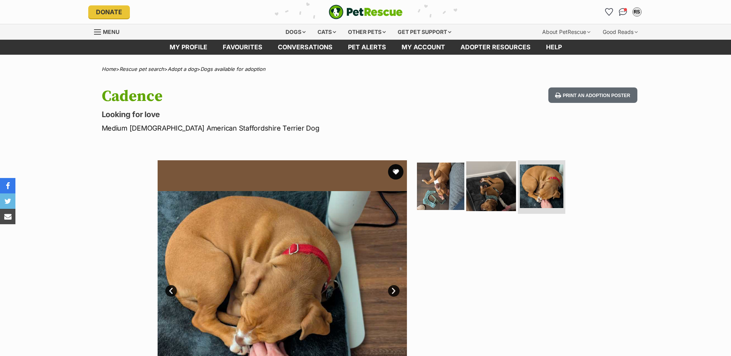
click at [491, 192] on img at bounding box center [491, 186] width 50 height 50
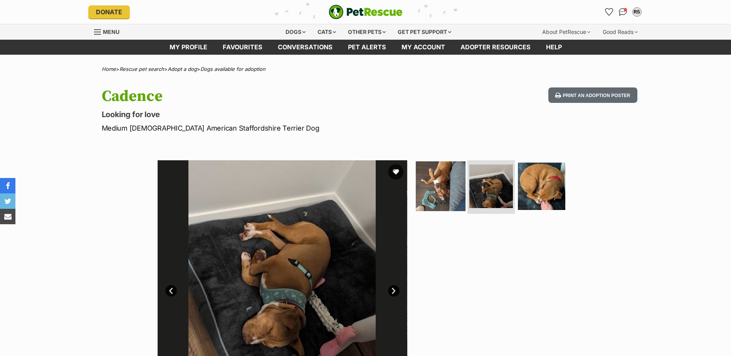
click at [432, 193] on img at bounding box center [441, 186] width 50 height 50
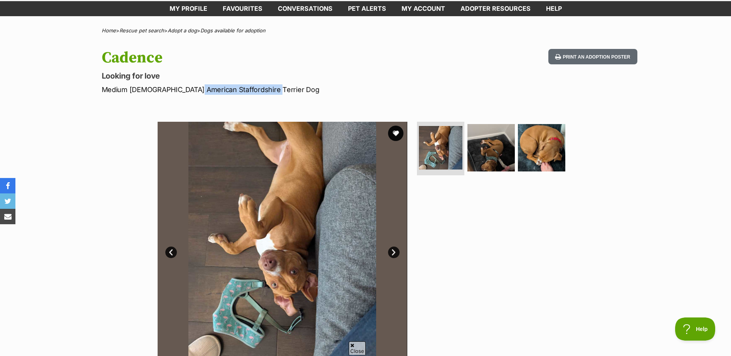
drag, startPoint x: 192, startPoint y: 87, endPoint x: 269, endPoint y: 91, distance: 77.2
click at [269, 91] on p "Medium [DEMOGRAPHIC_DATA] American Staffordshire Terrier Dog" at bounding box center [265, 89] width 326 height 10
click at [233, 92] on p "Medium [DEMOGRAPHIC_DATA] American Staffordshire Terrier Dog" at bounding box center [265, 89] width 326 height 10
click at [480, 146] on img at bounding box center [491, 148] width 50 height 50
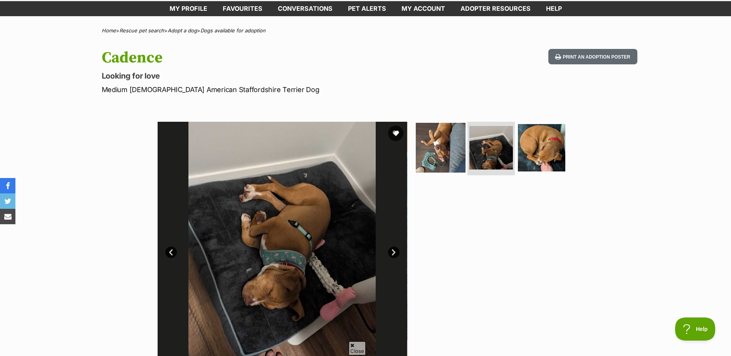
click at [442, 143] on img at bounding box center [441, 148] width 50 height 50
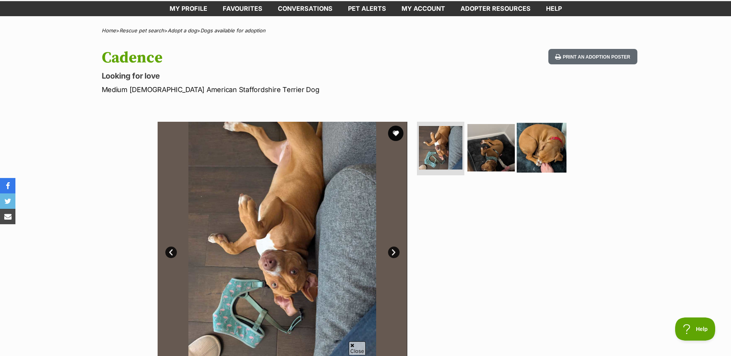
click at [538, 127] on img at bounding box center [542, 148] width 50 height 50
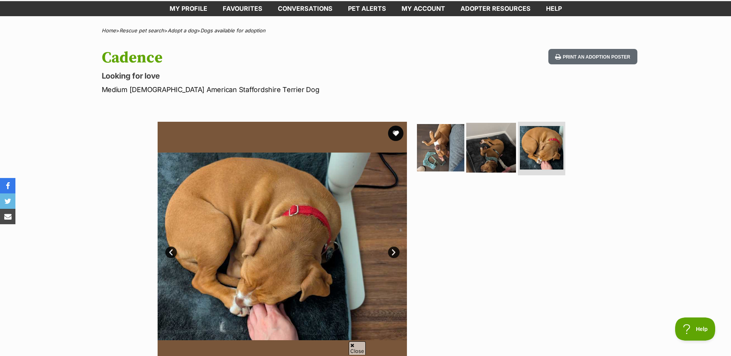
click at [495, 149] on img at bounding box center [491, 148] width 50 height 50
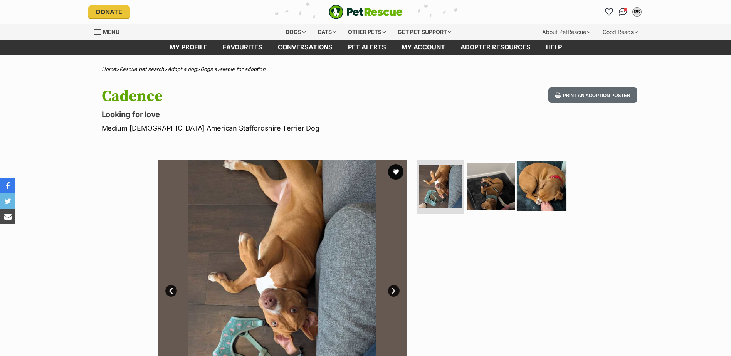
click at [530, 174] on img at bounding box center [542, 186] width 50 height 50
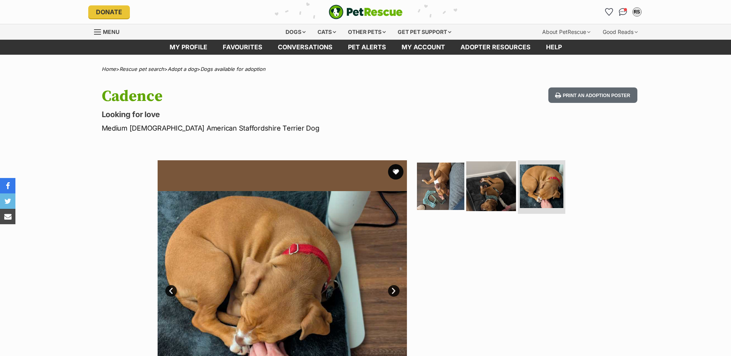
click at [500, 189] on img at bounding box center [491, 186] width 50 height 50
